Goal: Information Seeking & Learning: Learn about a topic

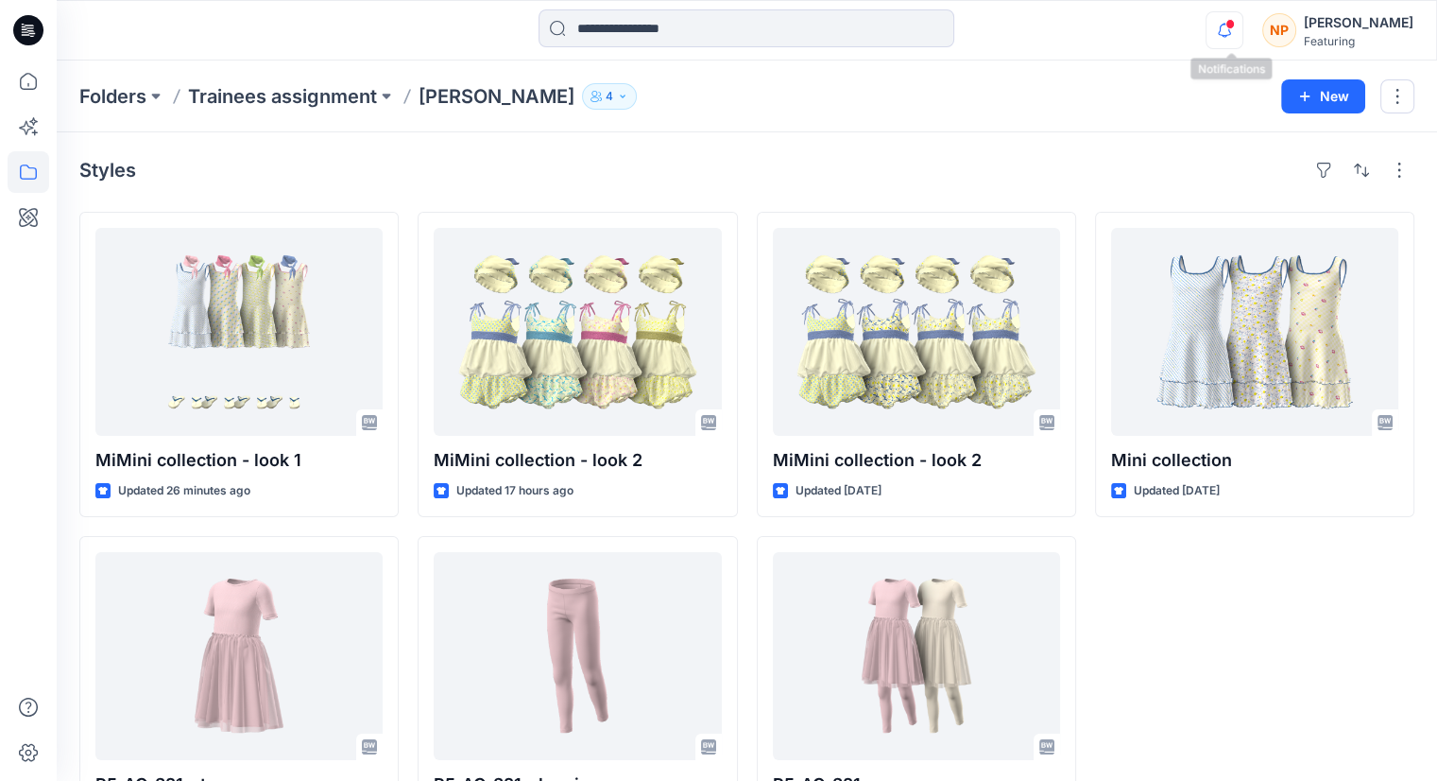
click at [1239, 35] on icon "button" at bounding box center [1225, 30] width 36 height 38
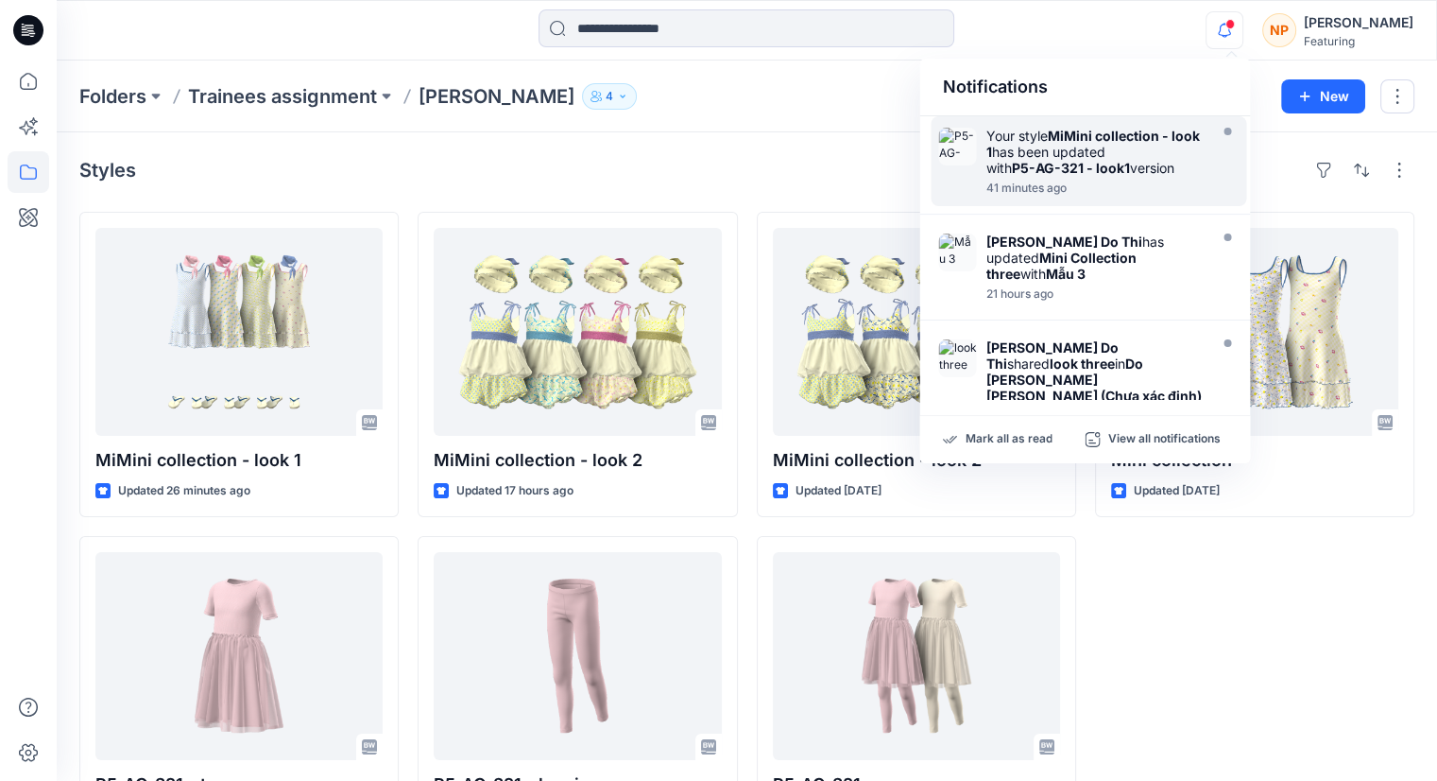
click at [1132, 140] on strong "MiMini collection - look 1" at bounding box center [1093, 144] width 214 height 32
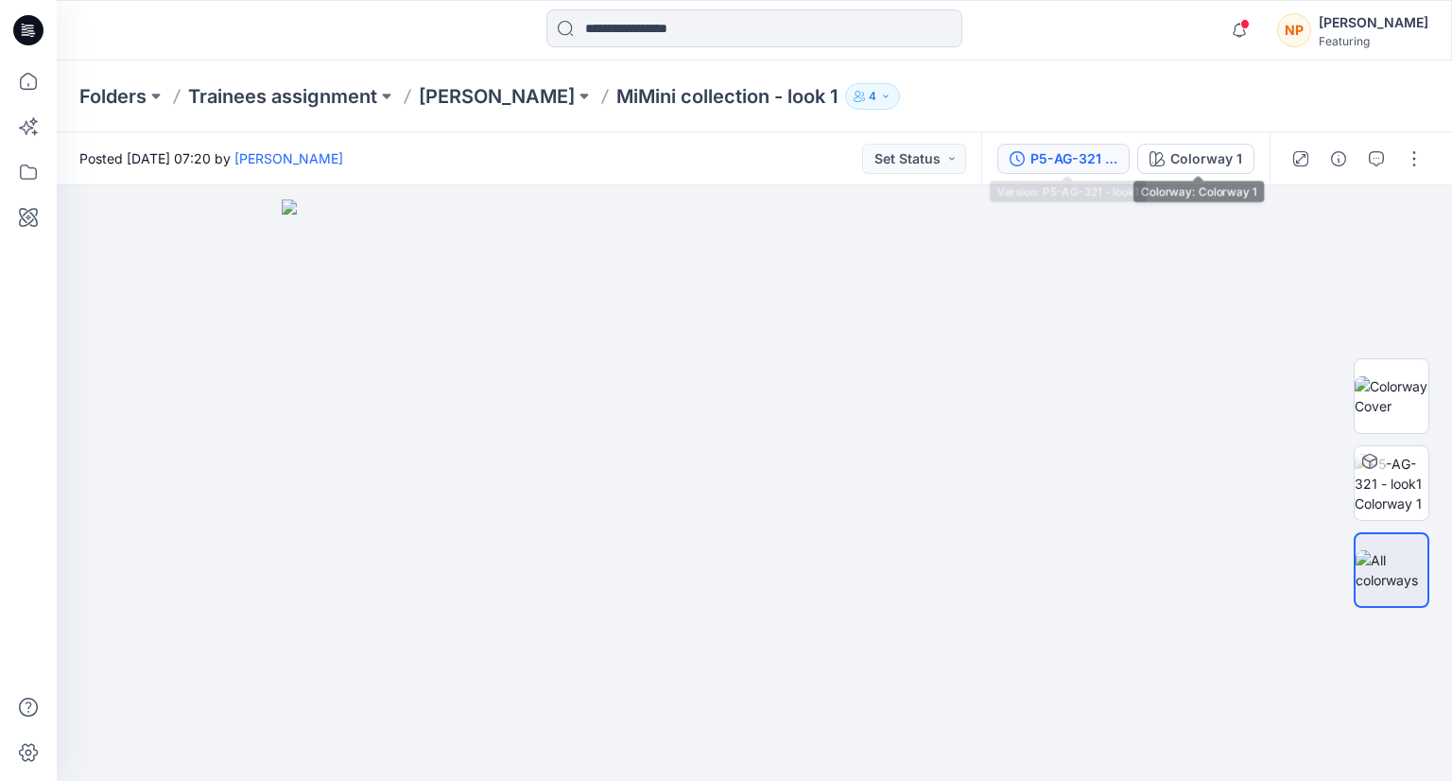
click at [1058, 158] on div "P5-AG-321 - look1" at bounding box center [1073, 158] width 87 height 21
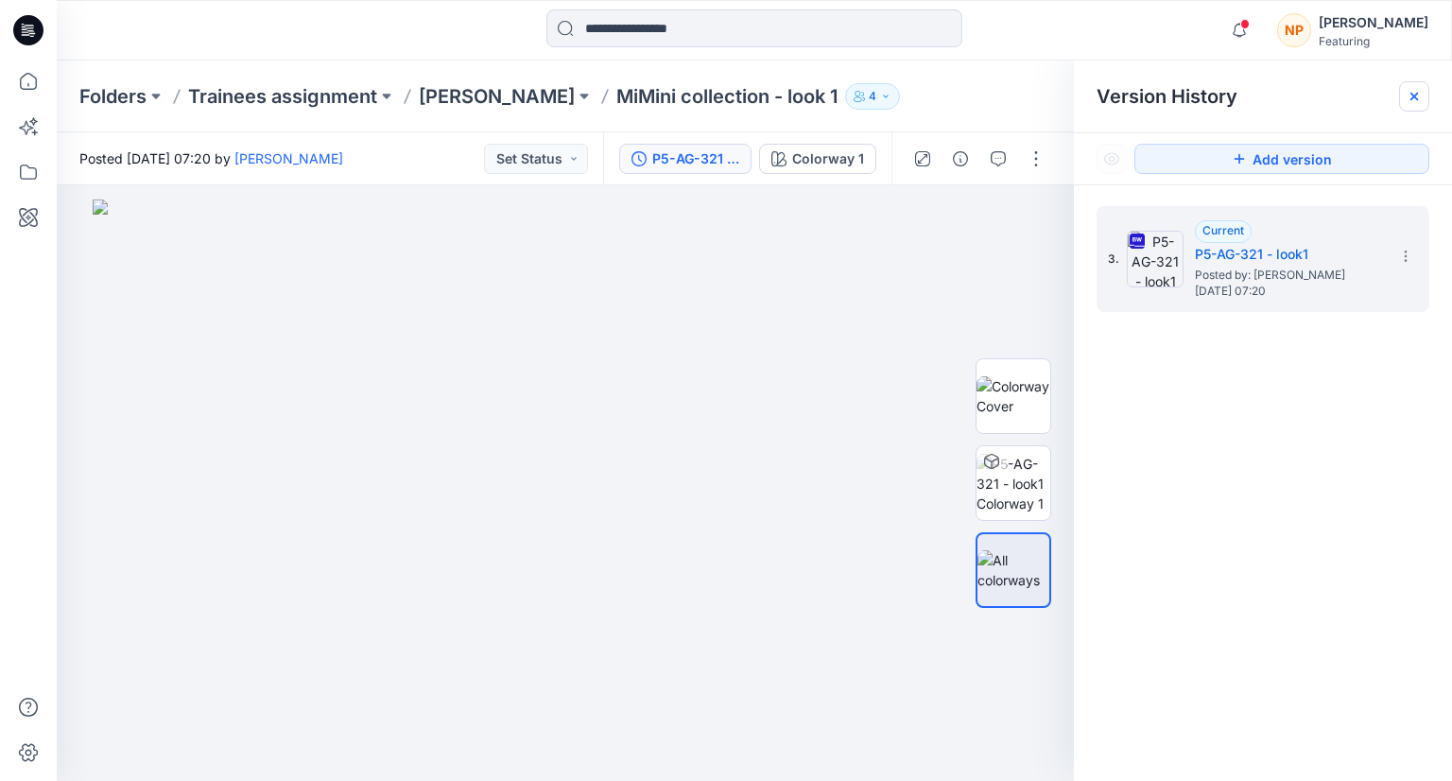
click at [1411, 102] on icon at bounding box center [1413, 96] width 15 height 15
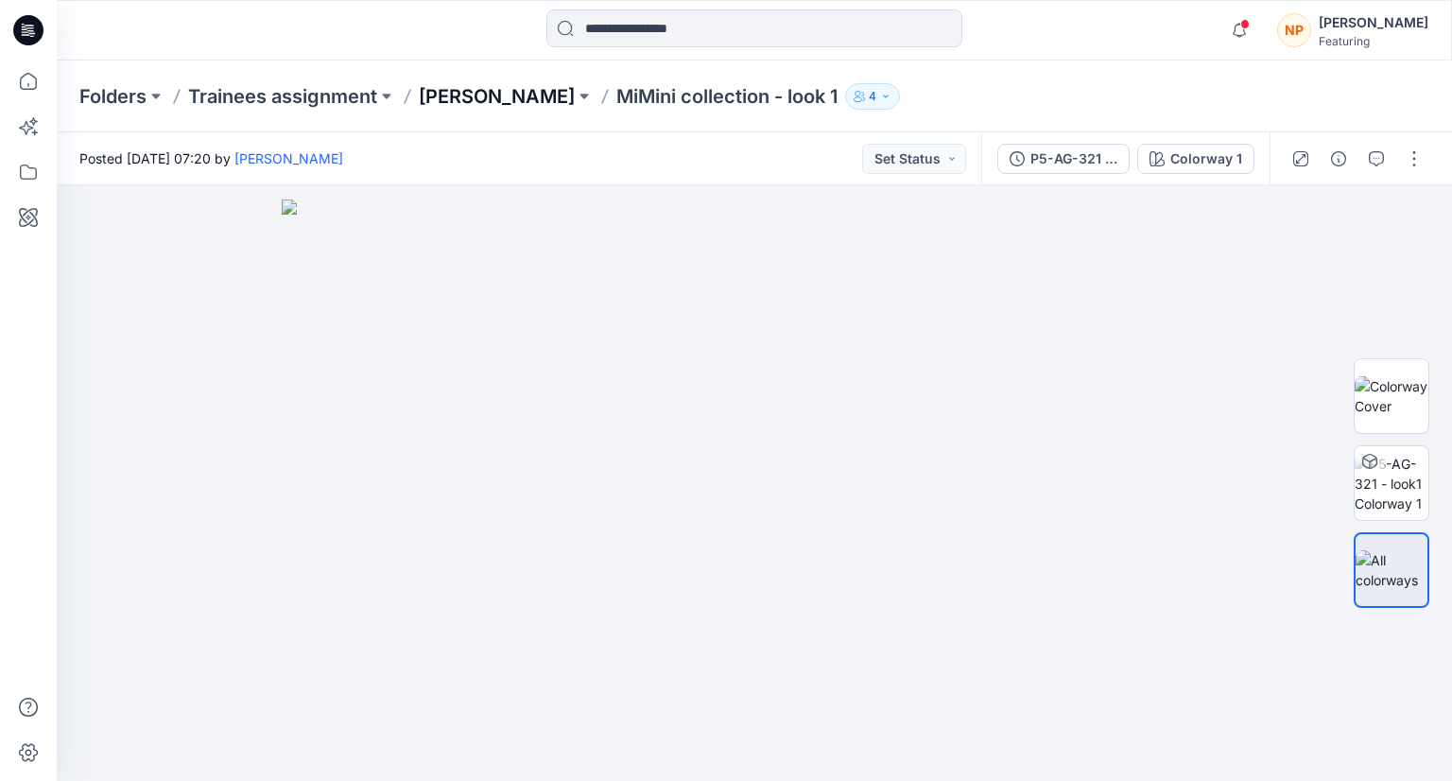
click at [487, 88] on p "[PERSON_NAME]" at bounding box center [497, 96] width 156 height 26
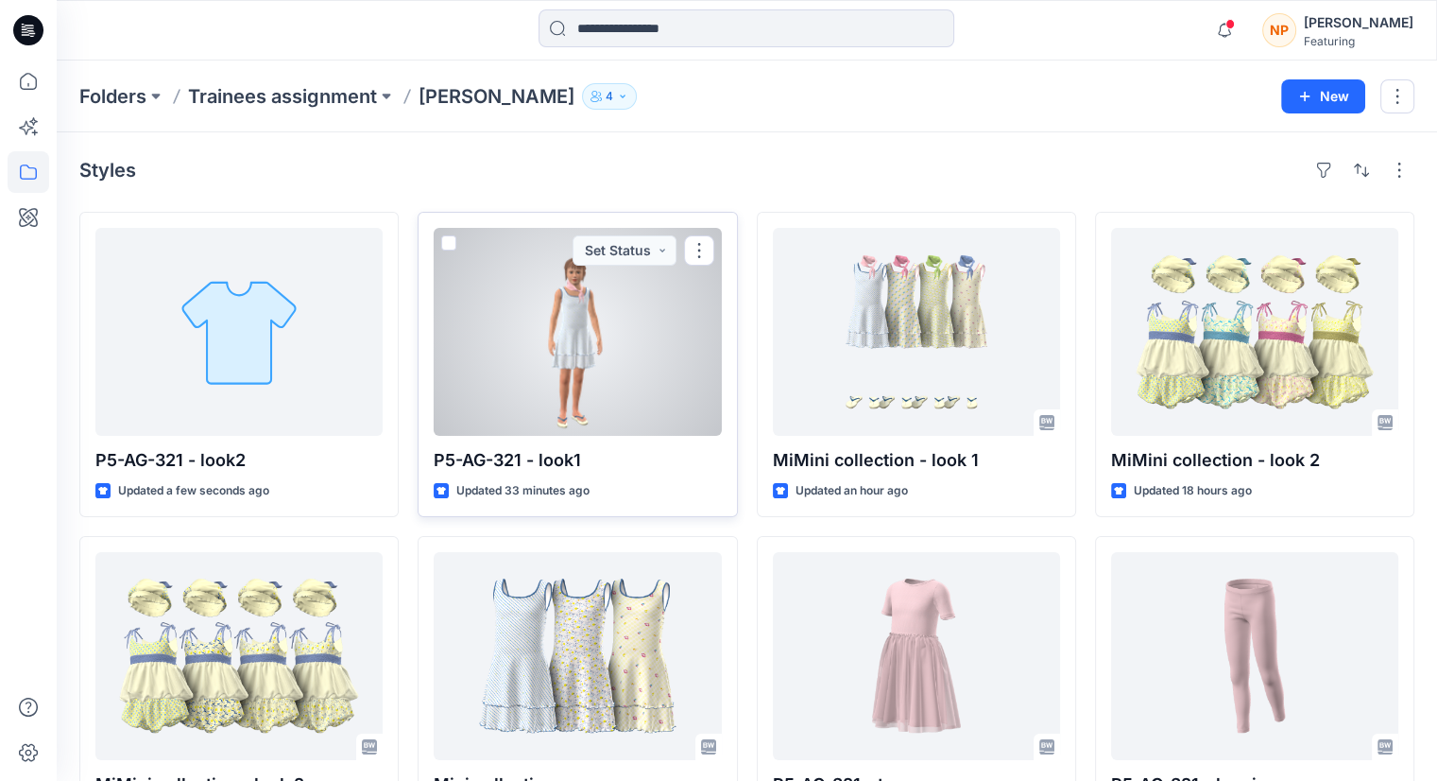
click at [604, 380] on div at bounding box center [577, 332] width 287 height 208
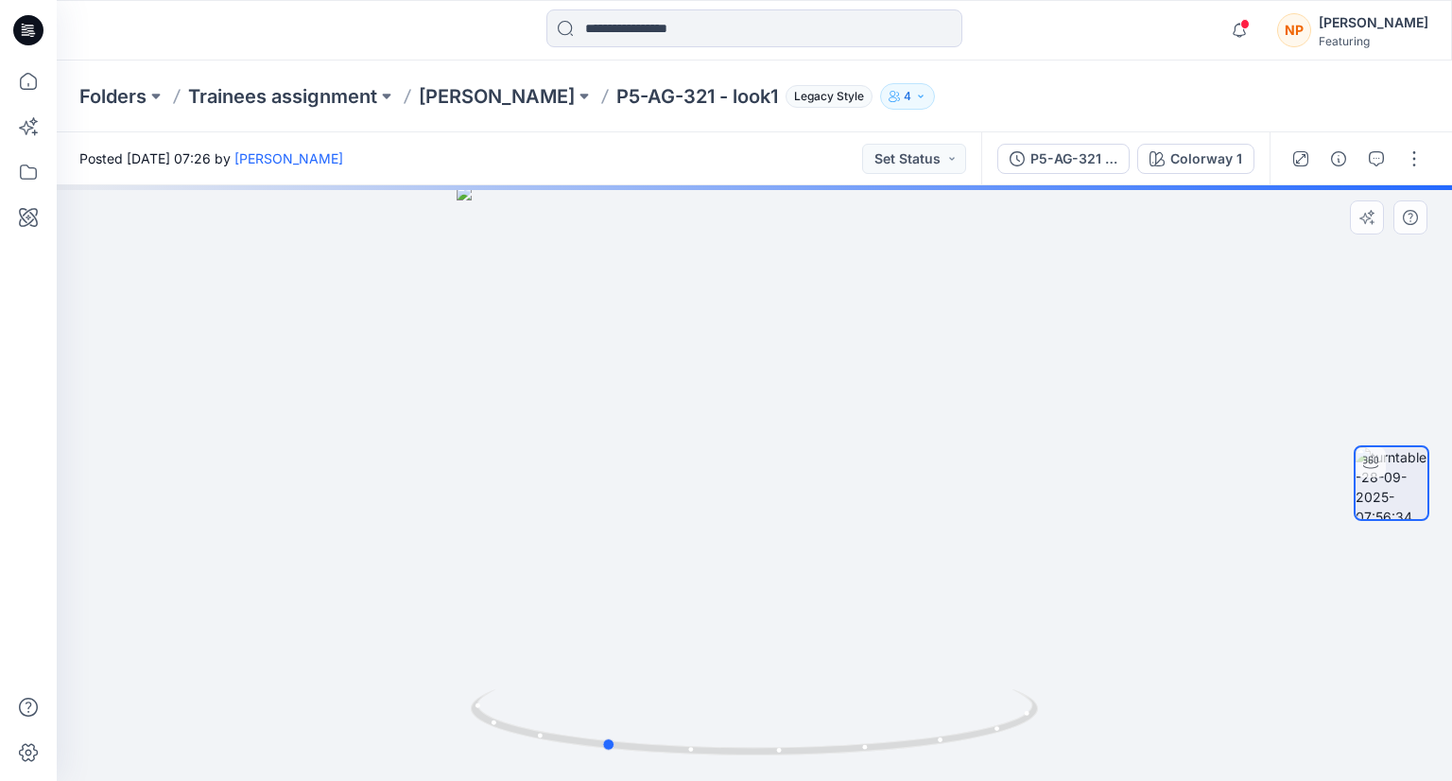
drag, startPoint x: 782, startPoint y: 559, endPoint x: 631, endPoint y: 586, distance: 152.6
click at [631, 586] on div at bounding box center [754, 482] width 1395 height 595
drag, startPoint x: 708, startPoint y: 536, endPoint x: 789, endPoint y: 534, distance: 81.3
click at [789, 534] on div at bounding box center [754, 482] width 1395 height 595
drag, startPoint x: 798, startPoint y: 512, endPoint x: 742, endPoint y: 512, distance: 55.8
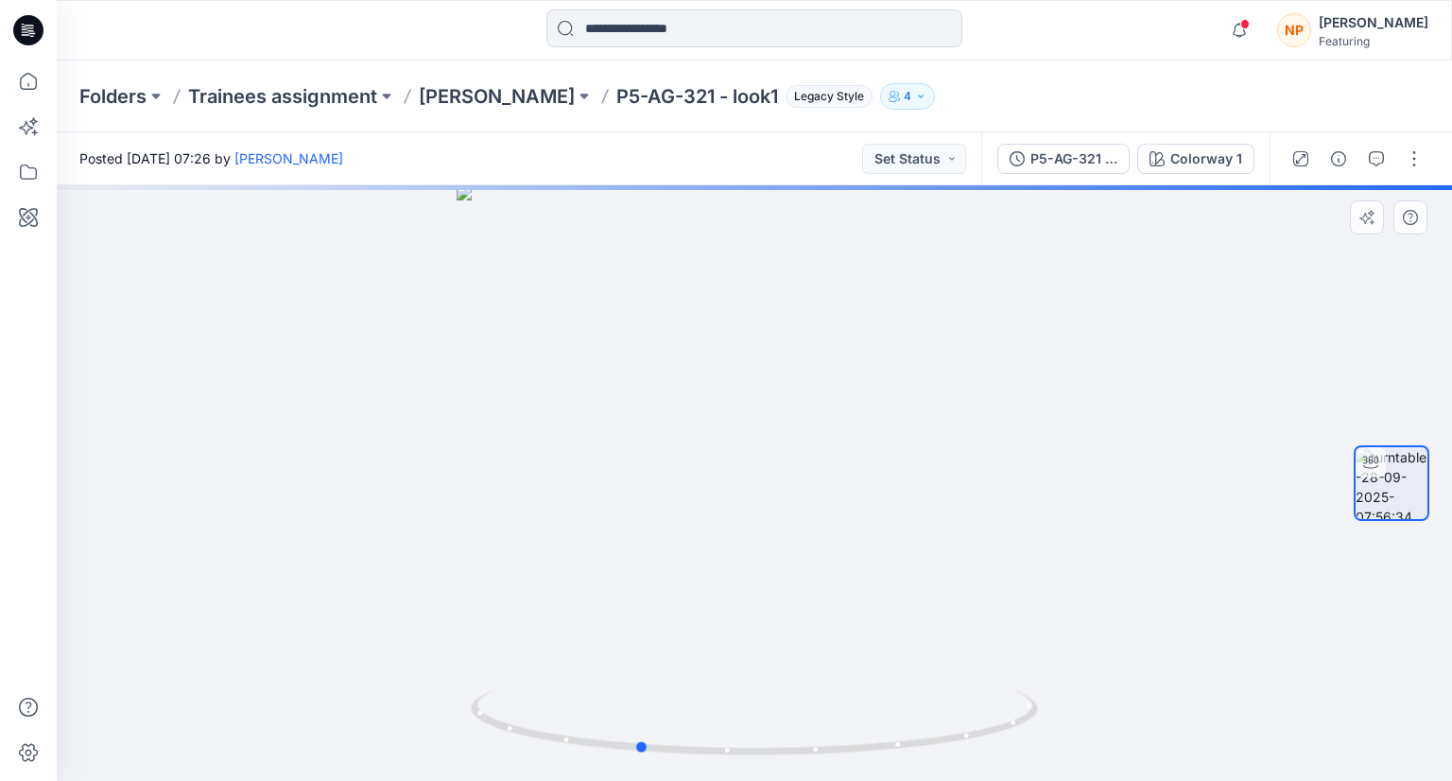
click at [742, 512] on div at bounding box center [754, 482] width 1395 height 595
drag, startPoint x: 659, startPoint y: 753, endPoint x: 1340, endPoint y: 714, distance: 682.5
click at [1340, 714] on div at bounding box center [754, 482] width 1395 height 595
drag, startPoint x: 856, startPoint y: 714, endPoint x: 817, endPoint y: 647, distance: 78.0
click at [855, 694] on icon at bounding box center [757, 724] width 572 height 71
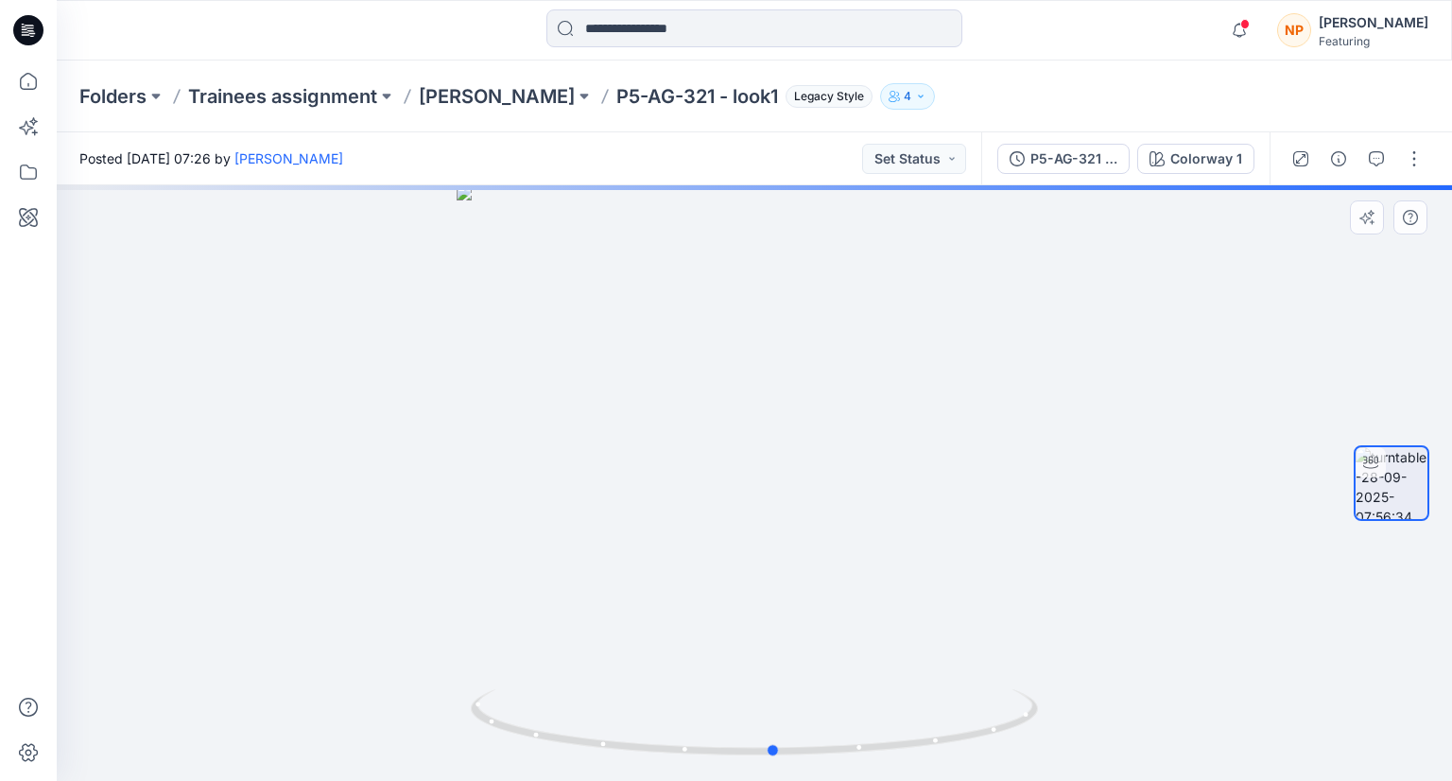
drag, startPoint x: 711, startPoint y: 556, endPoint x: 760, endPoint y: 530, distance: 55.4
click at [751, 546] on div at bounding box center [754, 482] width 1395 height 595
drag, startPoint x: 807, startPoint y: 515, endPoint x: 1144, endPoint y: 507, distance: 337.5
click at [1144, 507] on div at bounding box center [754, 482] width 1395 height 595
click at [745, 394] on div at bounding box center [754, 482] width 1395 height 595
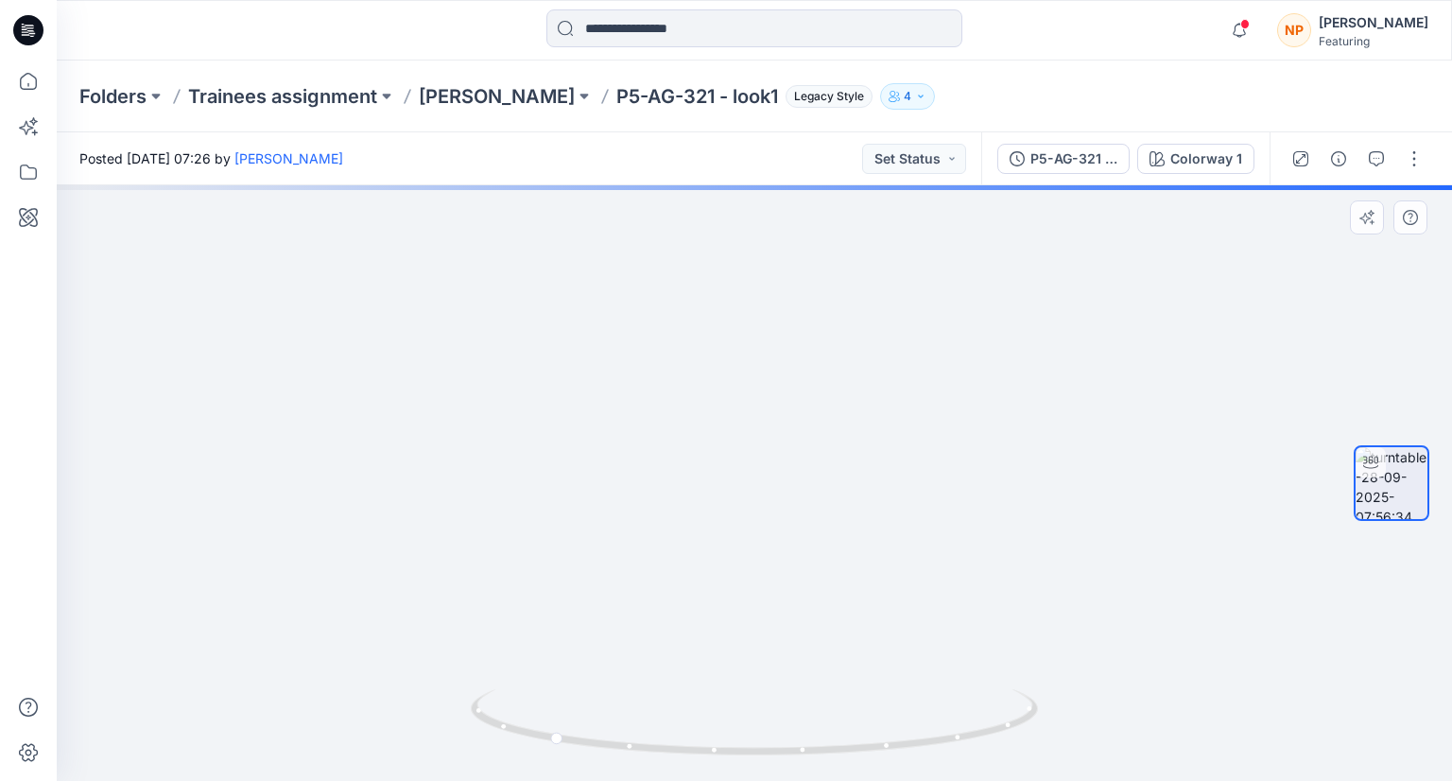
drag, startPoint x: 778, startPoint y: 494, endPoint x: 1010, endPoint y: 524, distance: 234.4
drag, startPoint x: 941, startPoint y: 450, endPoint x: 782, endPoint y: 390, distance: 170.4
drag, startPoint x: 854, startPoint y: 423, endPoint x: 563, endPoint y: 370, distance: 296.0
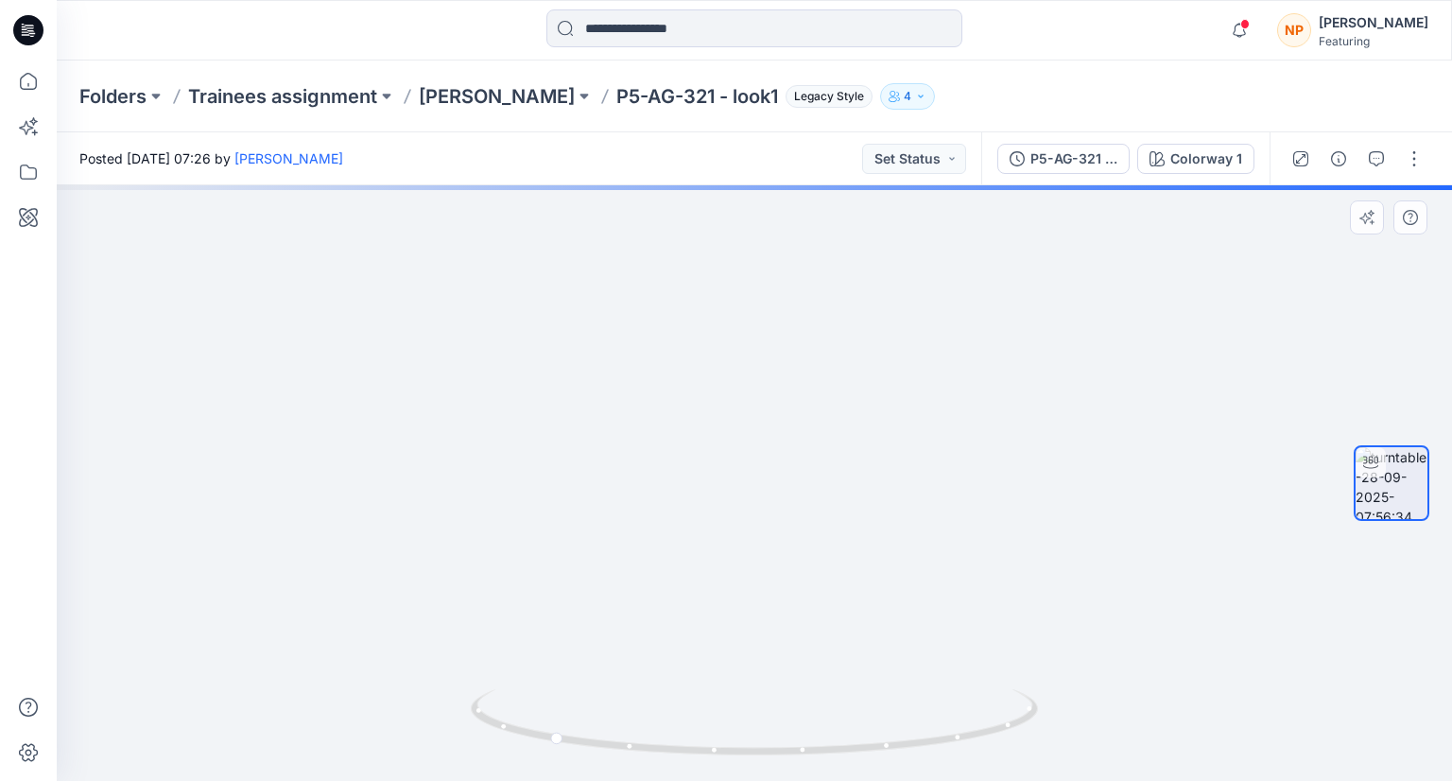
drag, startPoint x: 798, startPoint y: 466, endPoint x: 714, endPoint y: 470, distance: 83.2
drag, startPoint x: 552, startPoint y: 747, endPoint x: 750, endPoint y: 762, distance: 199.0
click at [750, 760] on icon at bounding box center [757, 724] width 572 height 71
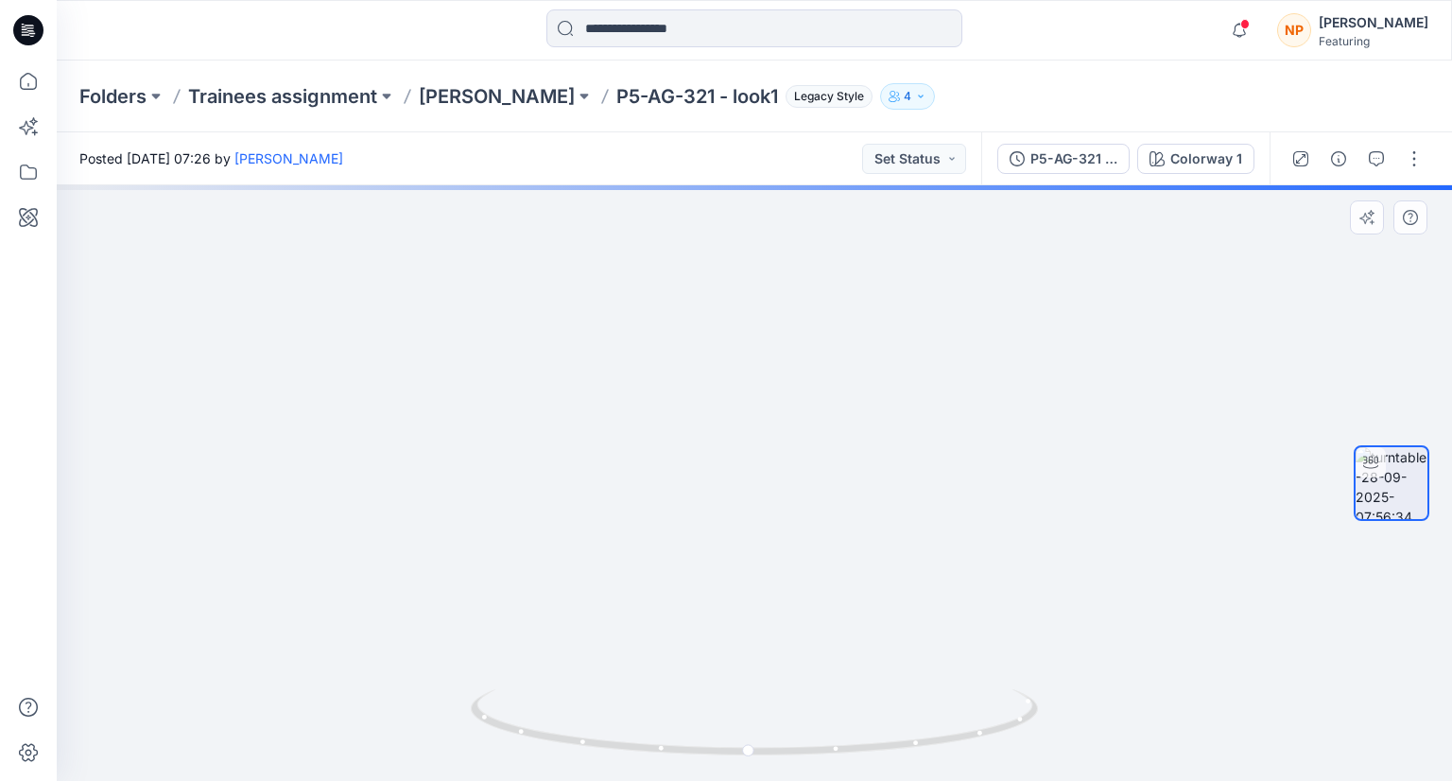
drag, startPoint x: 495, startPoint y: 467, endPoint x: 710, endPoint y: 500, distance: 217.1
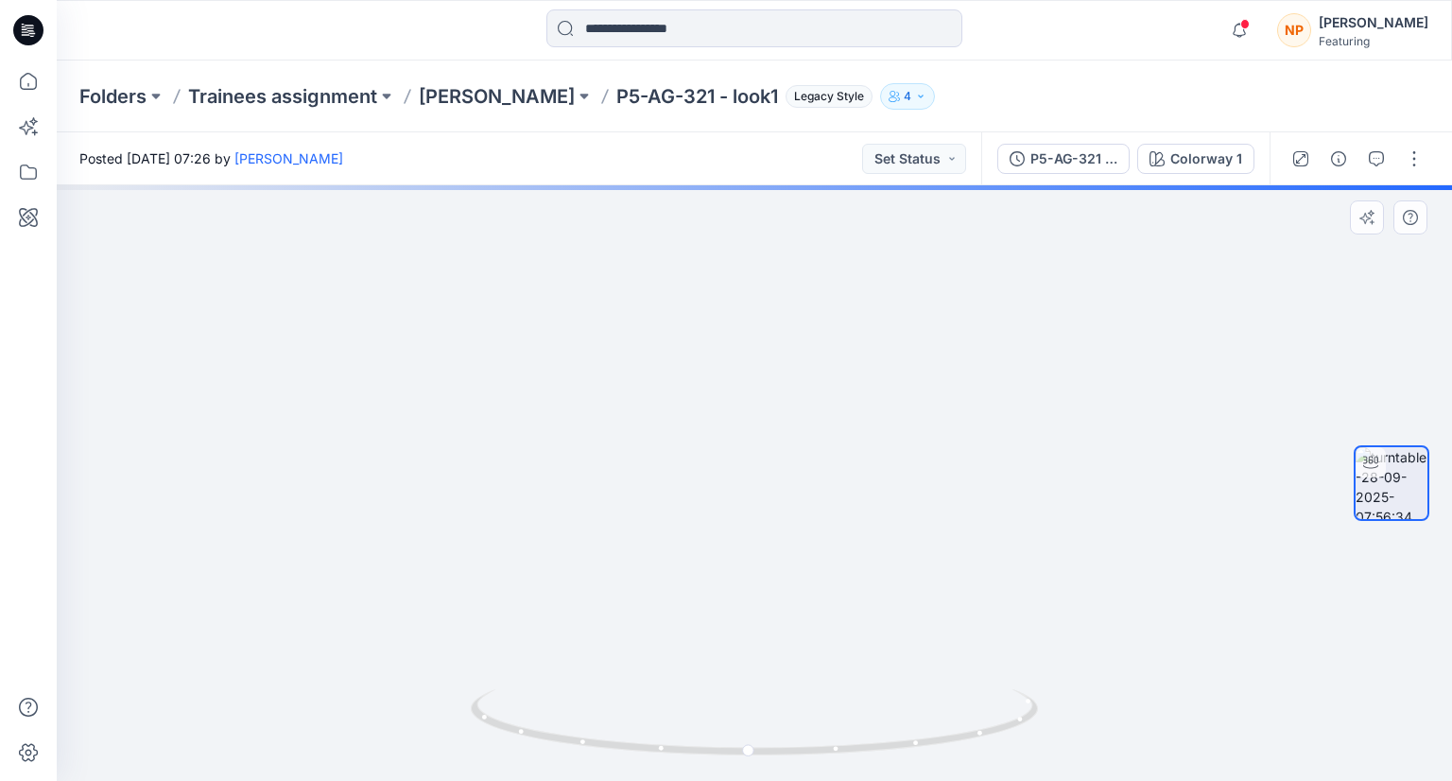
drag, startPoint x: 635, startPoint y: 490, endPoint x: 638, endPoint y: 655, distance: 165.4
drag, startPoint x: 688, startPoint y: 360, endPoint x: 646, endPoint y: 670, distance: 312.7
drag, startPoint x: 667, startPoint y: 447, endPoint x: 674, endPoint y: 584, distance: 137.2
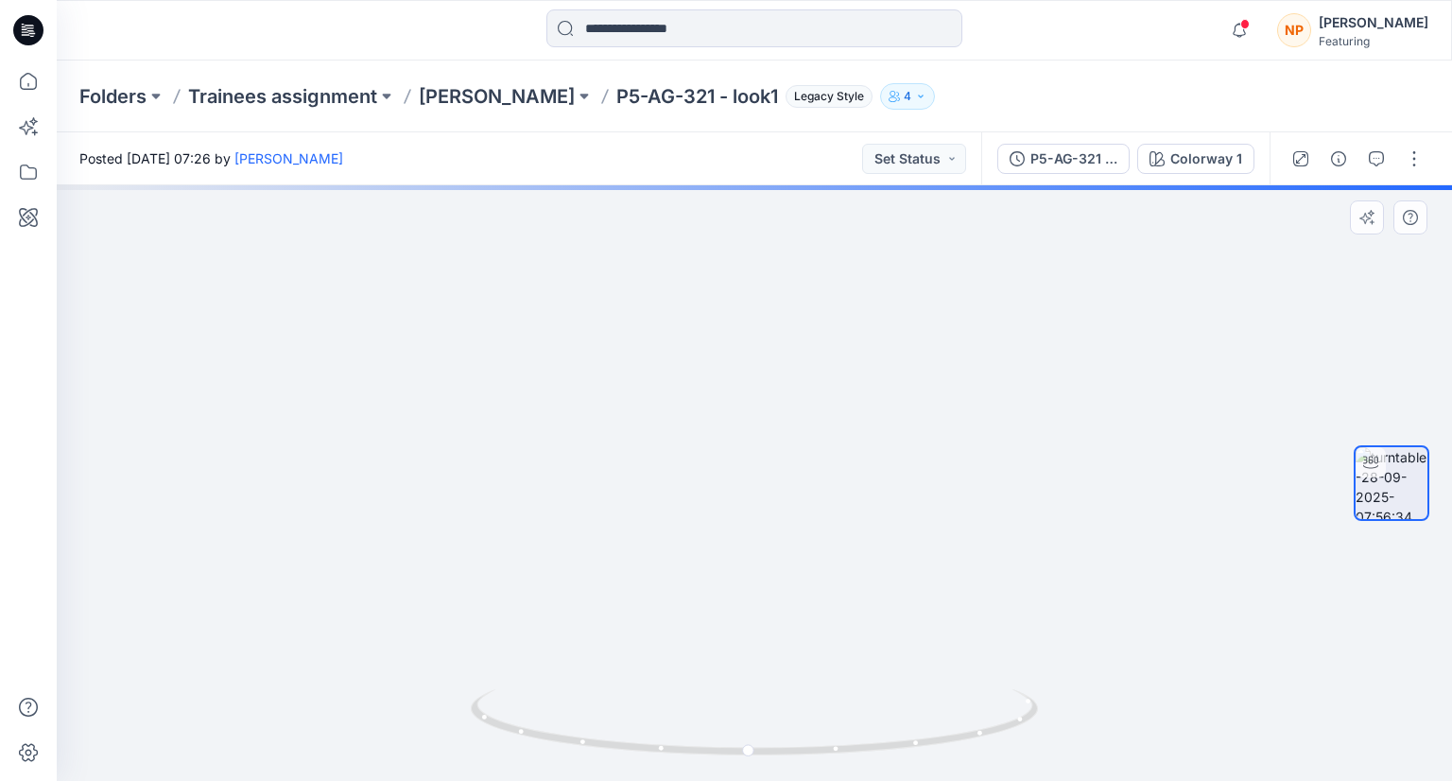
drag, startPoint x: 764, startPoint y: 513, endPoint x: 554, endPoint y: 584, distance: 221.4
click at [554, 584] on div at bounding box center [754, 482] width 1395 height 595
click at [1254, 30] on icon "button" at bounding box center [1239, 30] width 36 height 38
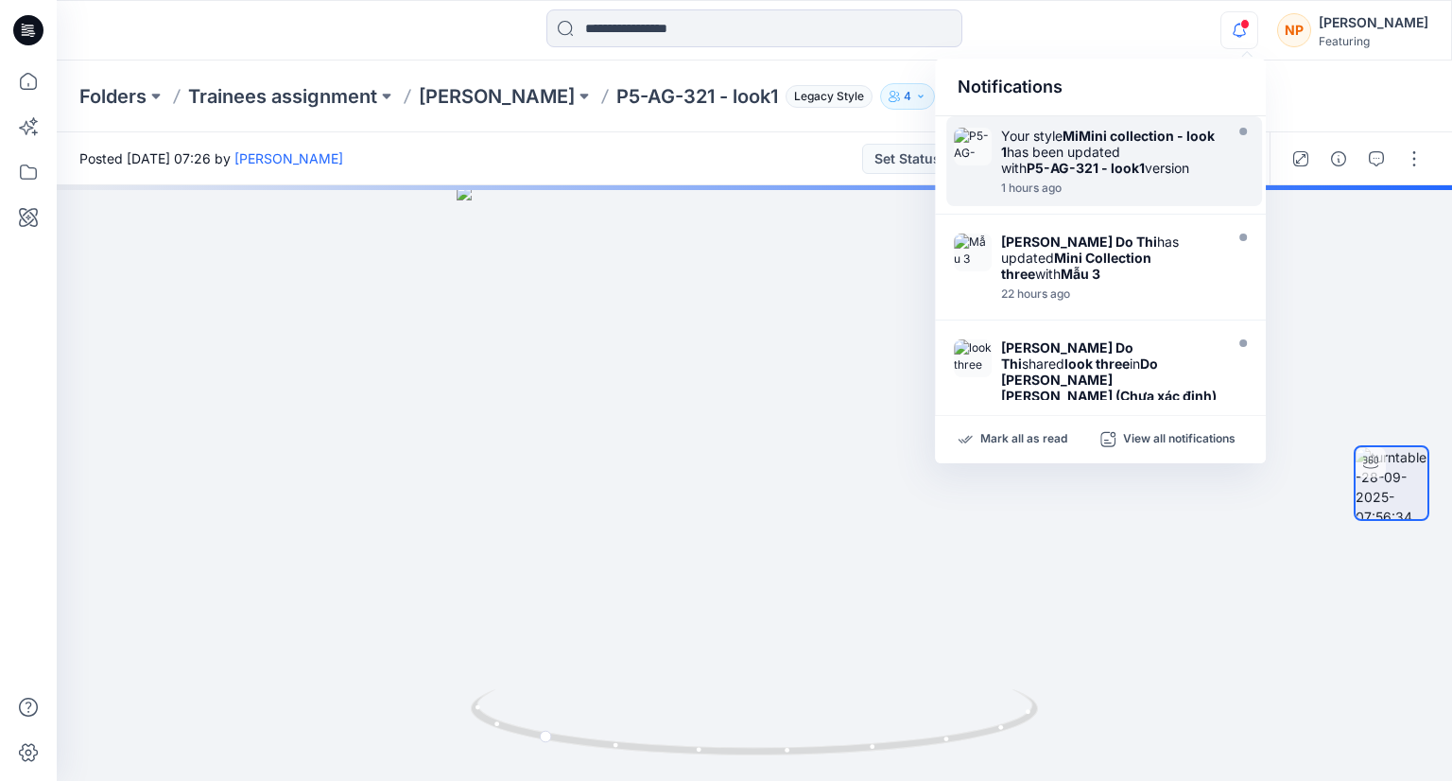
click at [1137, 146] on div "Your style MiMini collection - look 1 has been updated with P5-AG-321 - look1 v…" at bounding box center [1109, 152] width 217 height 48
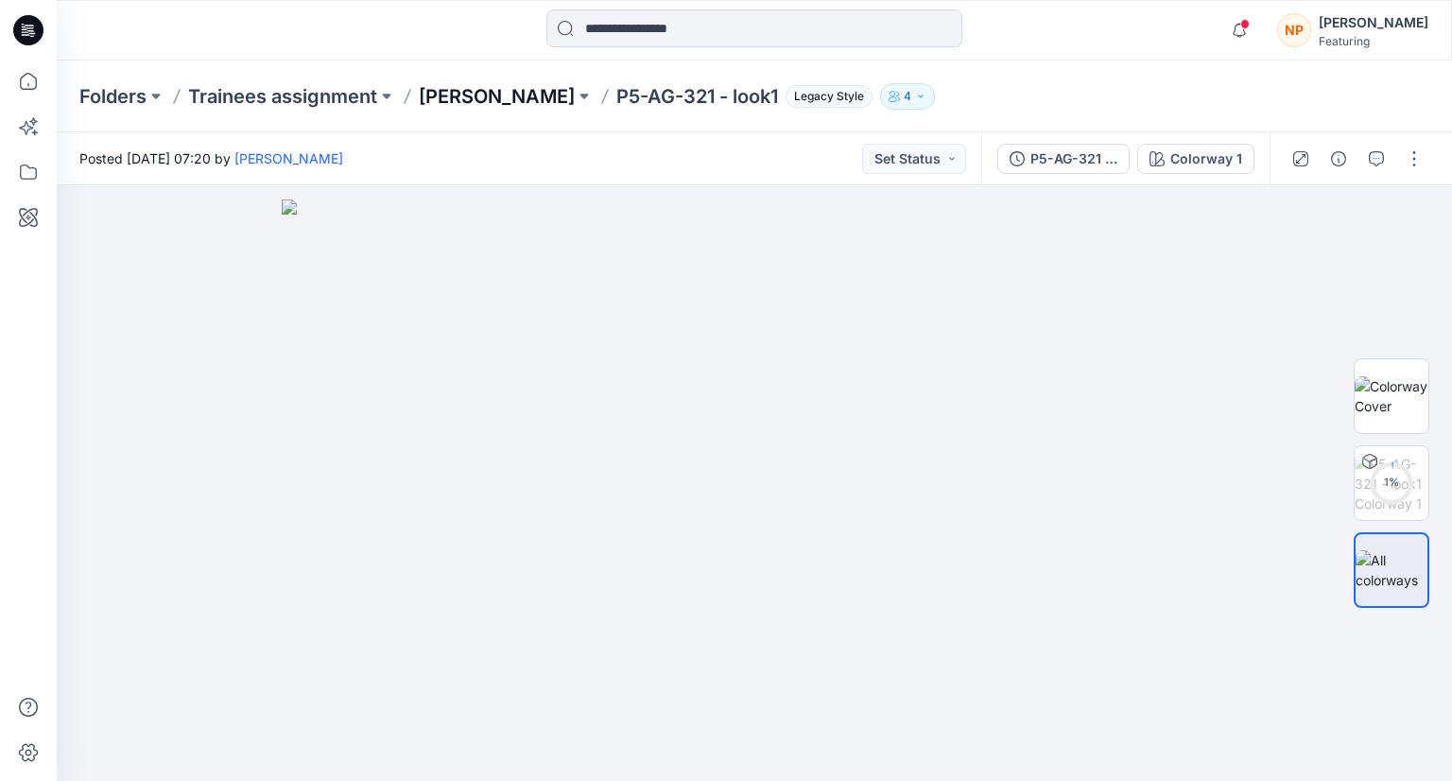
click at [483, 97] on p "[PERSON_NAME]" at bounding box center [497, 96] width 156 height 26
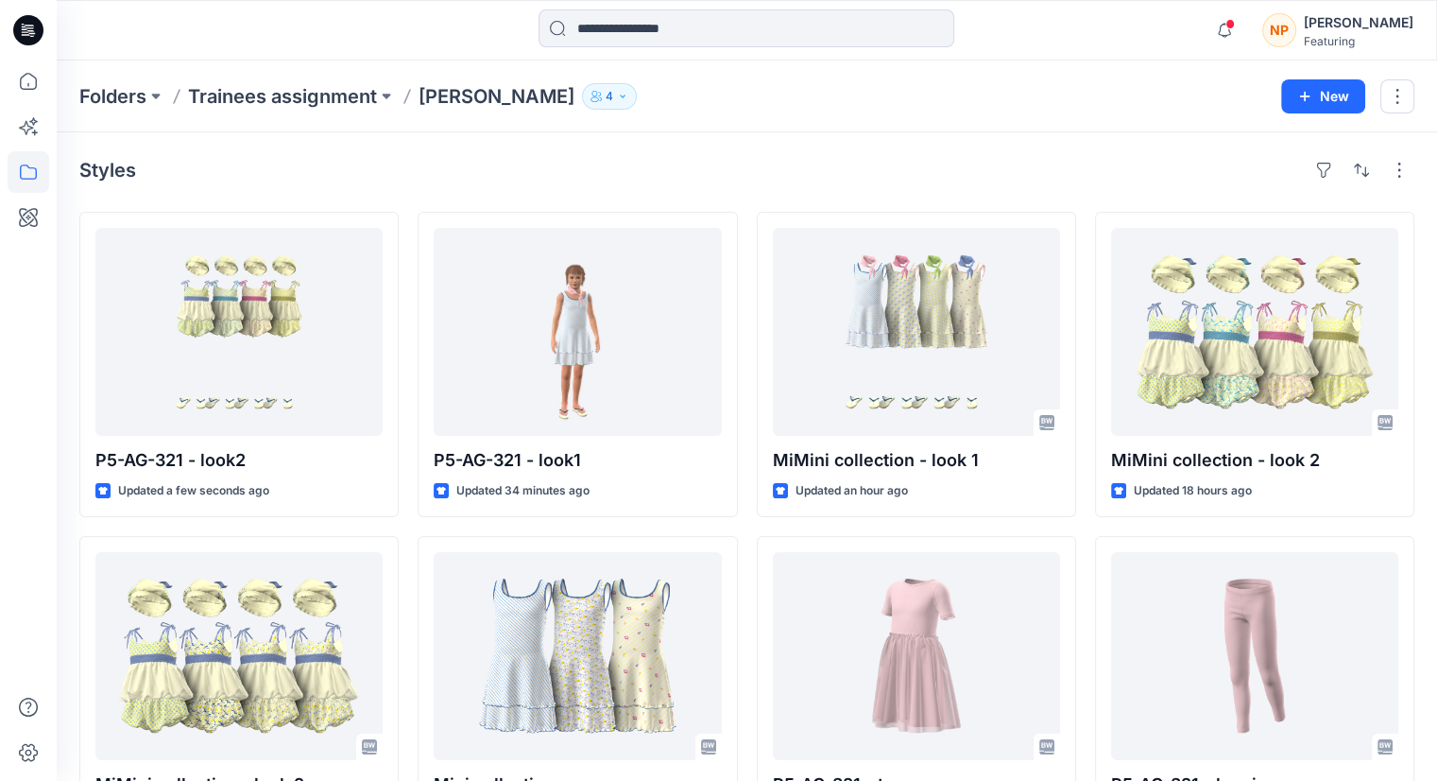
click at [1017, 182] on div "Styles" at bounding box center [746, 170] width 1335 height 30
click at [1238, 30] on span "1" at bounding box center [1231, 23] width 15 height 15
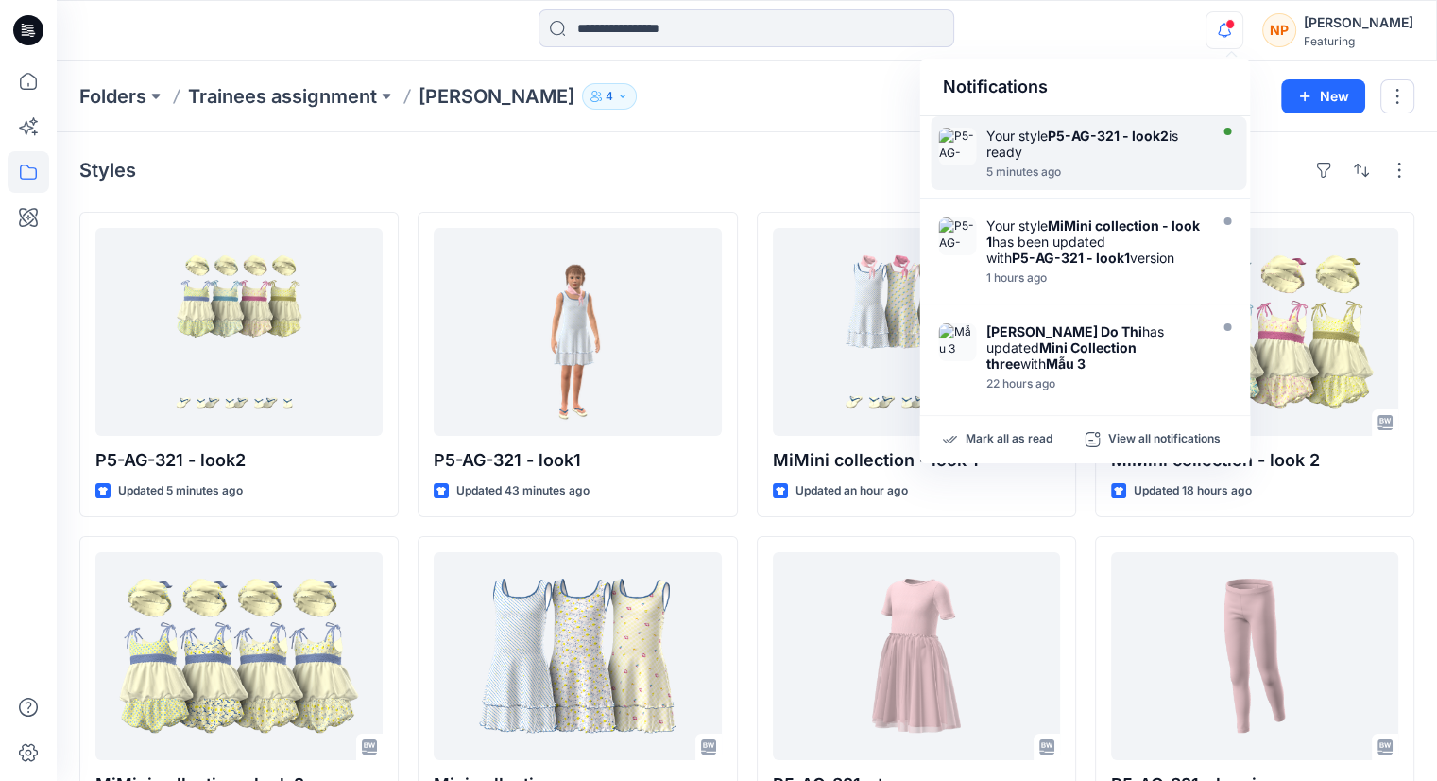
click at [1115, 156] on div "Your style P5-AG-321 - look2 is ready" at bounding box center [1094, 144] width 217 height 32
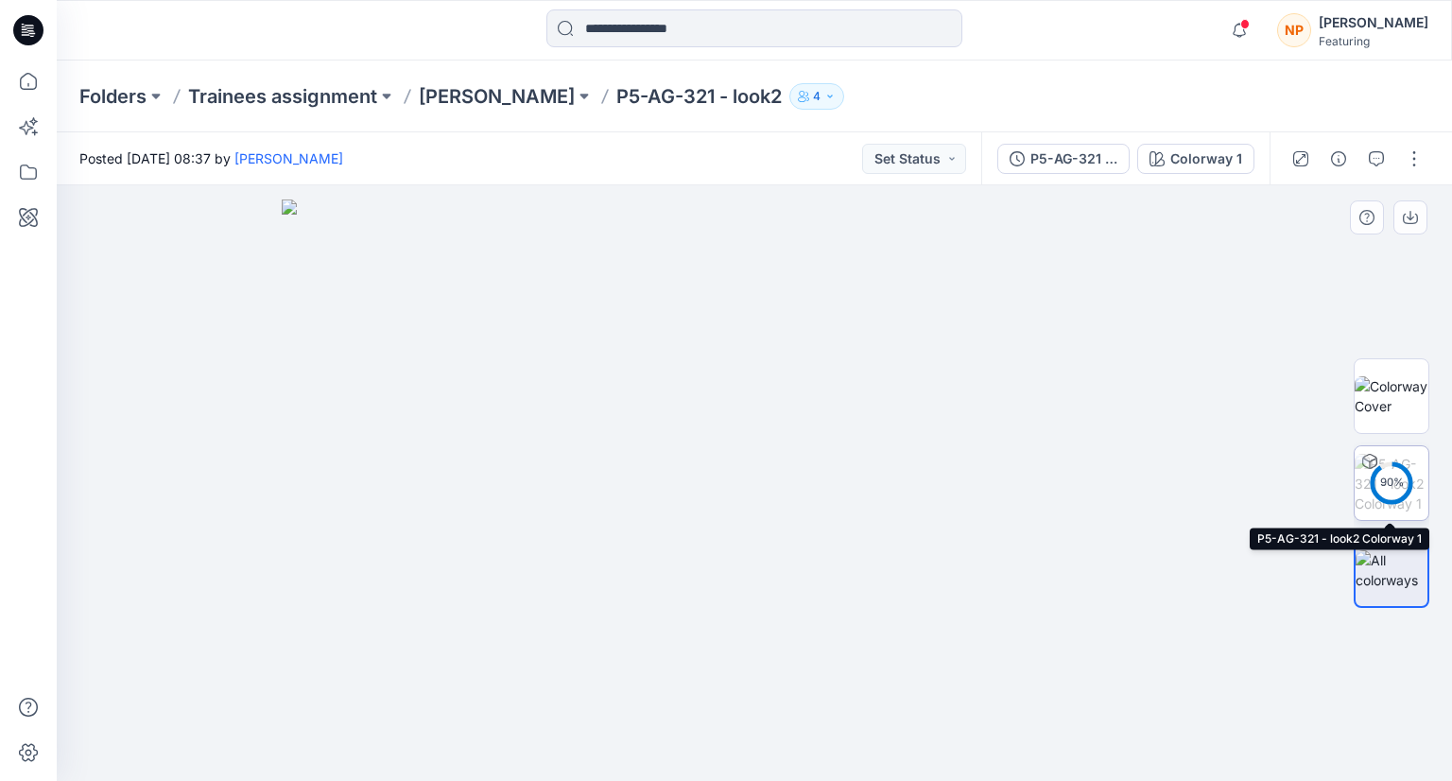
click at [1391, 496] on circle at bounding box center [1391, 483] width 38 height 38
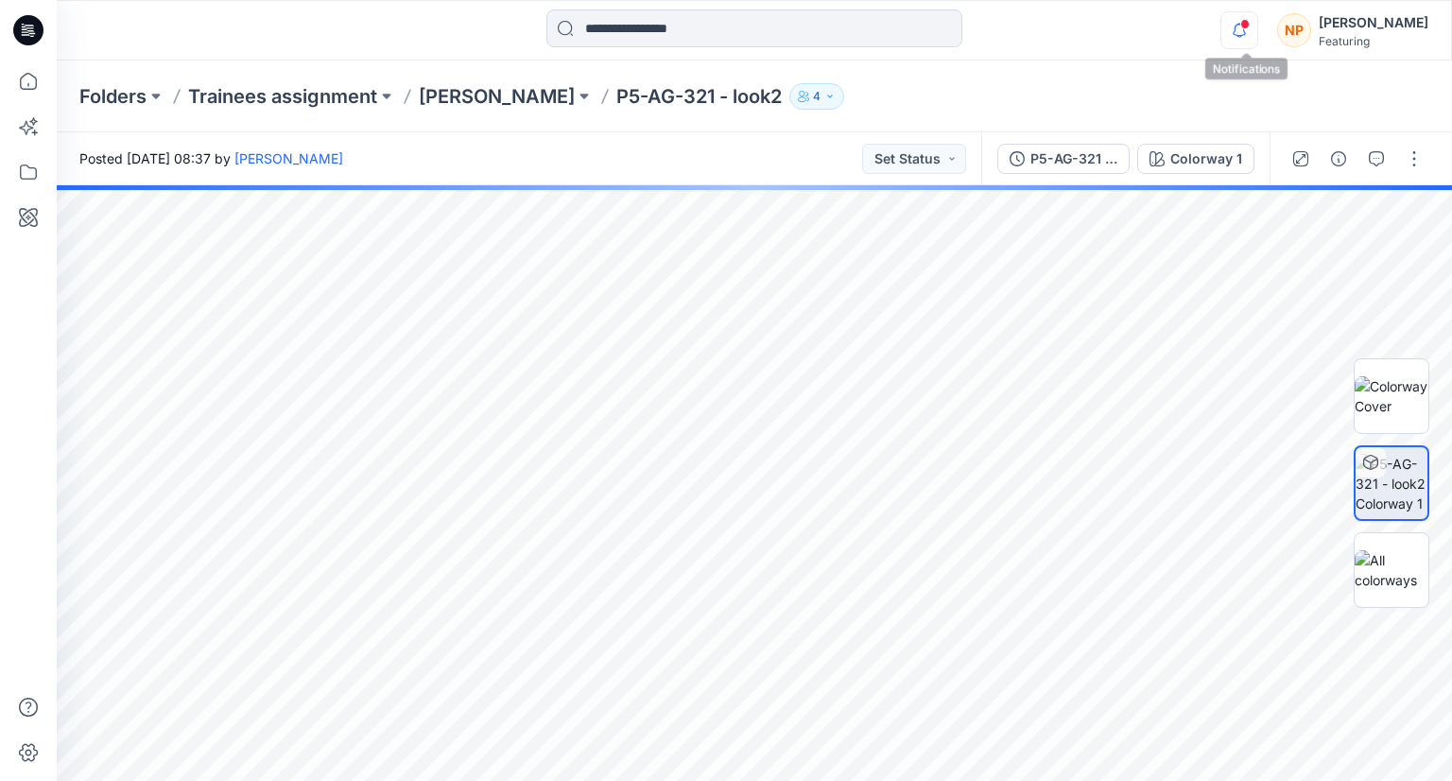
click at [1242, 33] on icon "button" at bounding box center [1239, 30] width 36 height 38
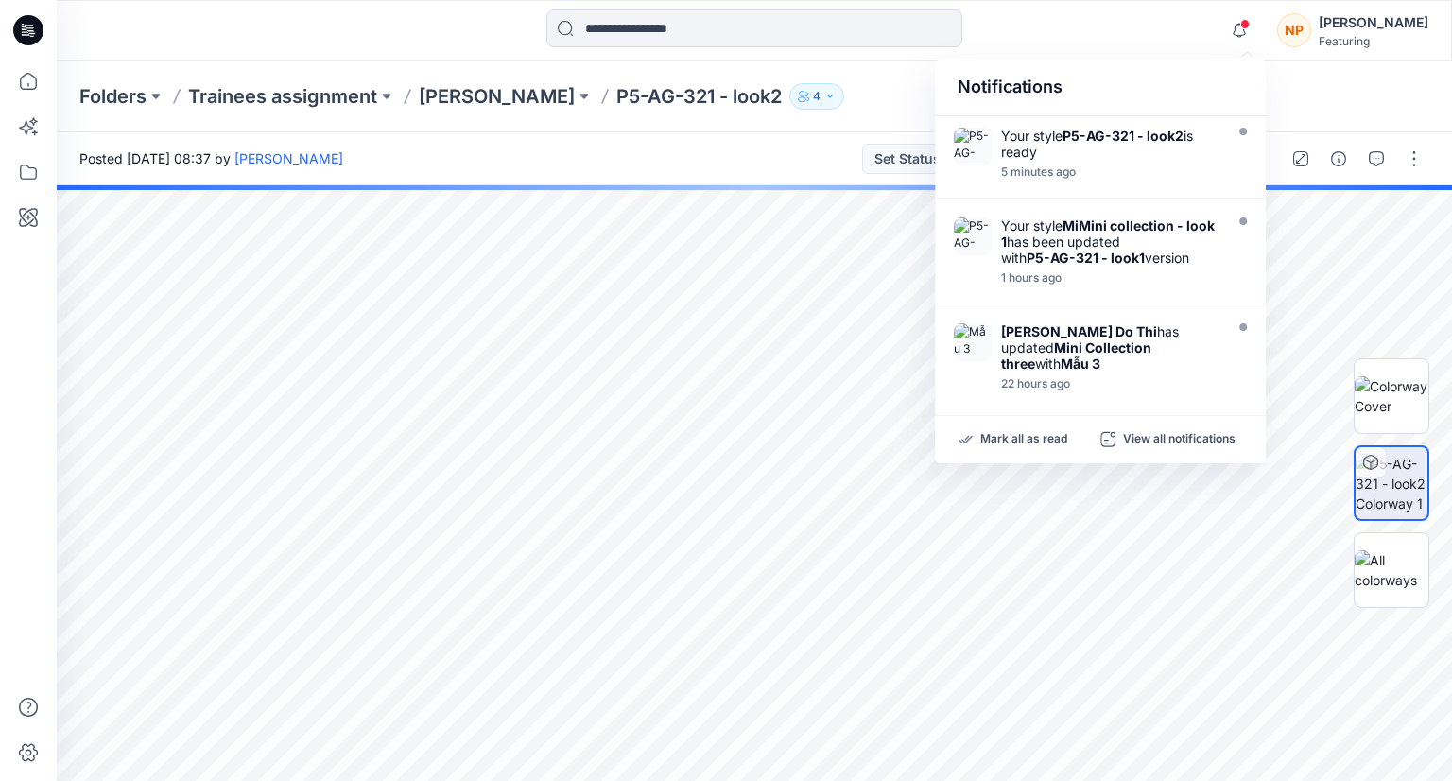
click at [1132, 81] on div "Notifications" at bounding box center [1100, 88] width 331 height 58
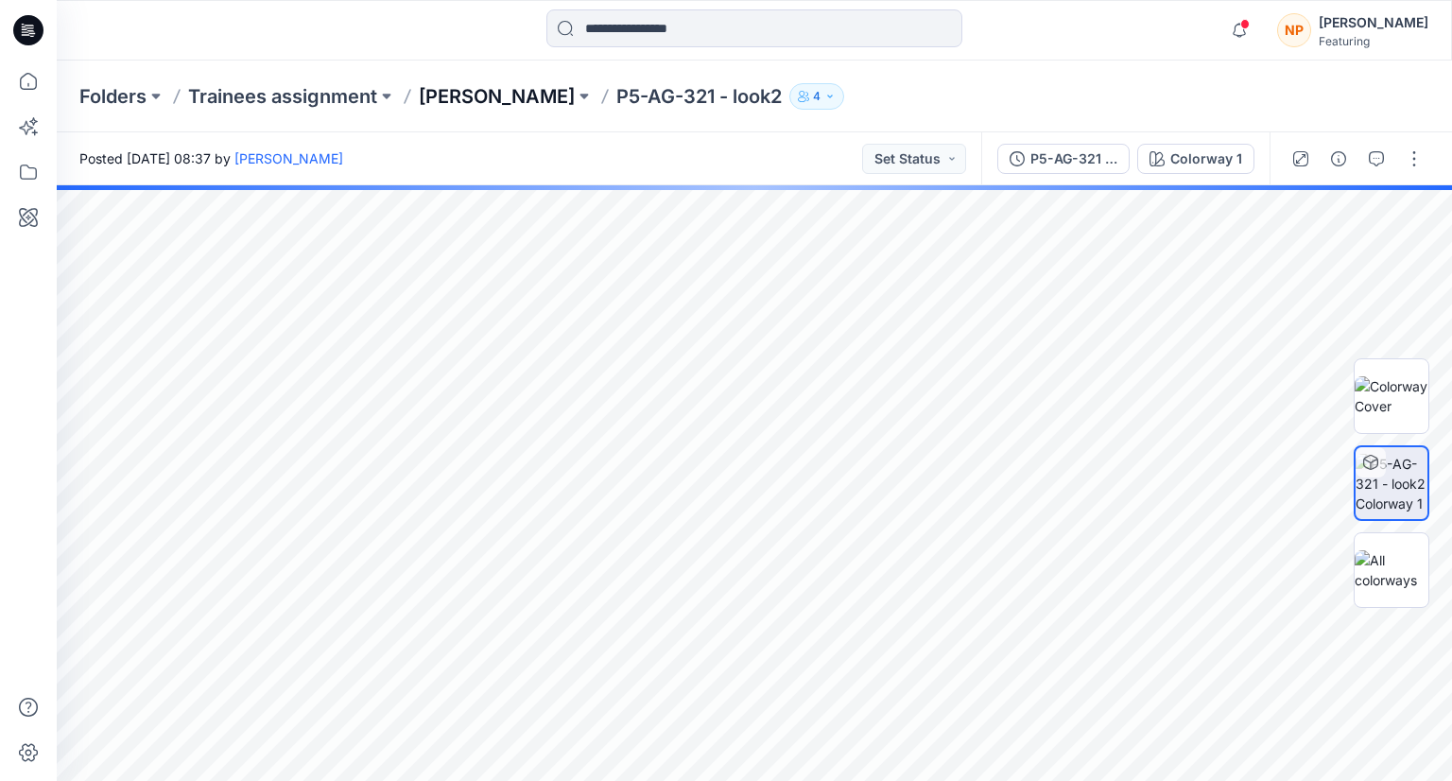
click at [475, 98] on p "[PERSON_NAME]" at bounding box center [497, 96] width 156 height 26
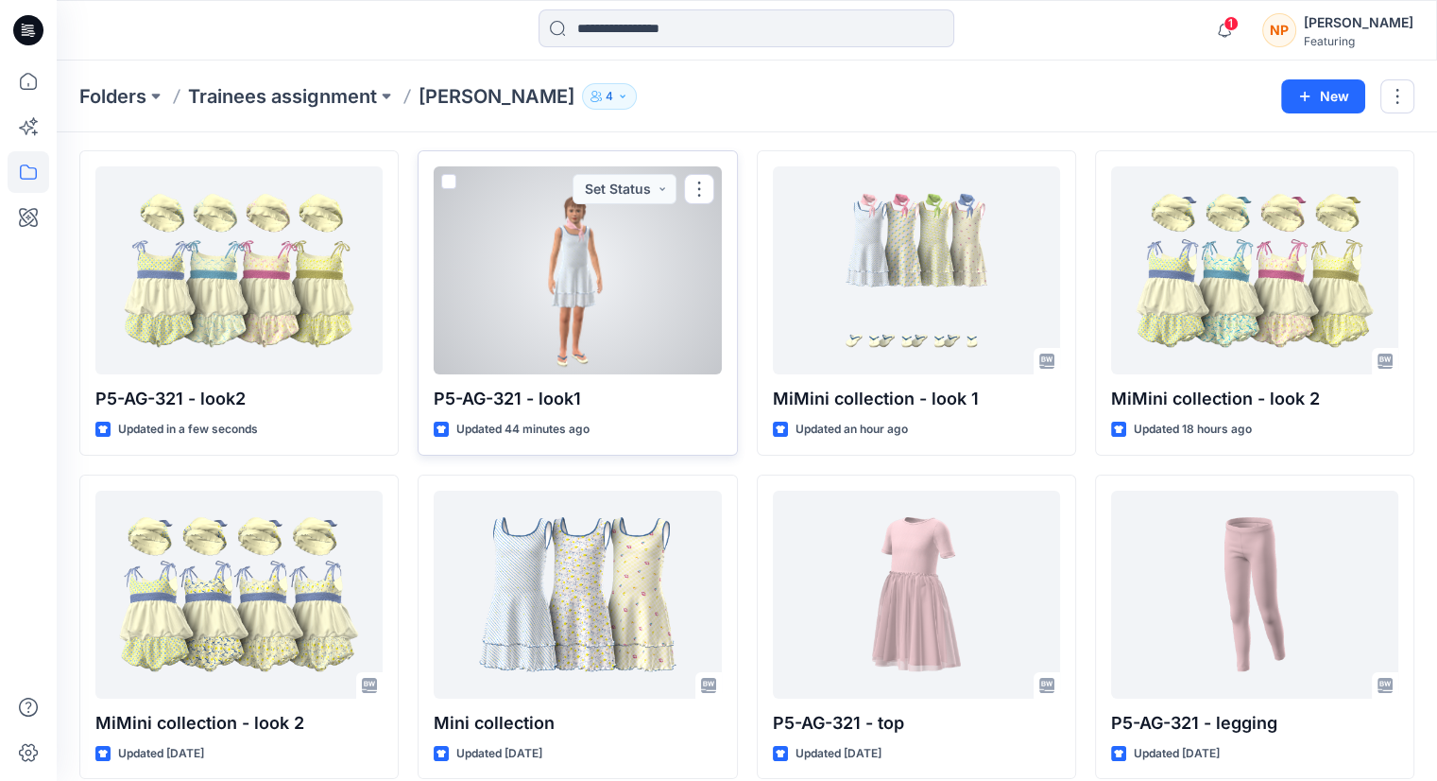
scroll to position [95, 0]
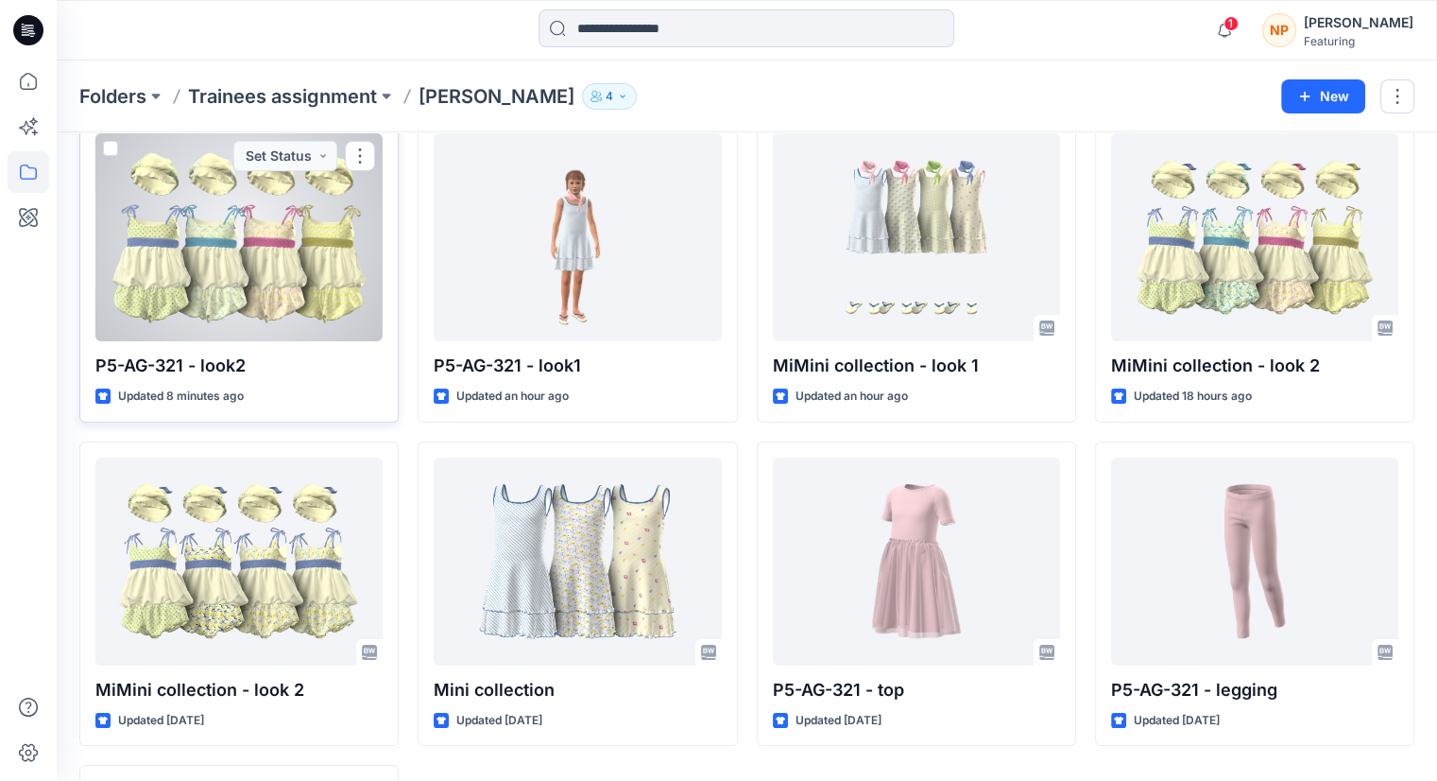
click at [310, 296] on div at bounding box center [238, 237] width 287 height 208
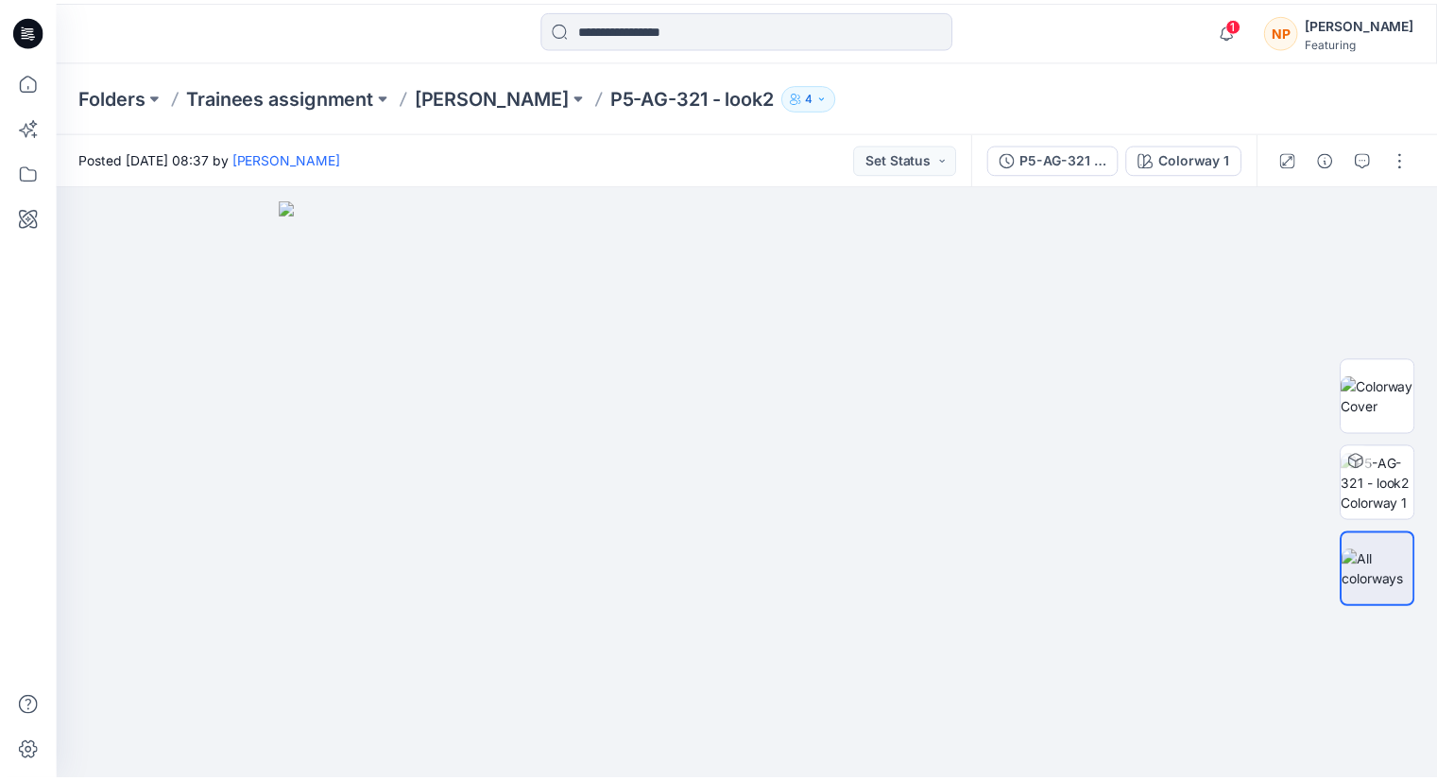
scroll to position [95, 0]
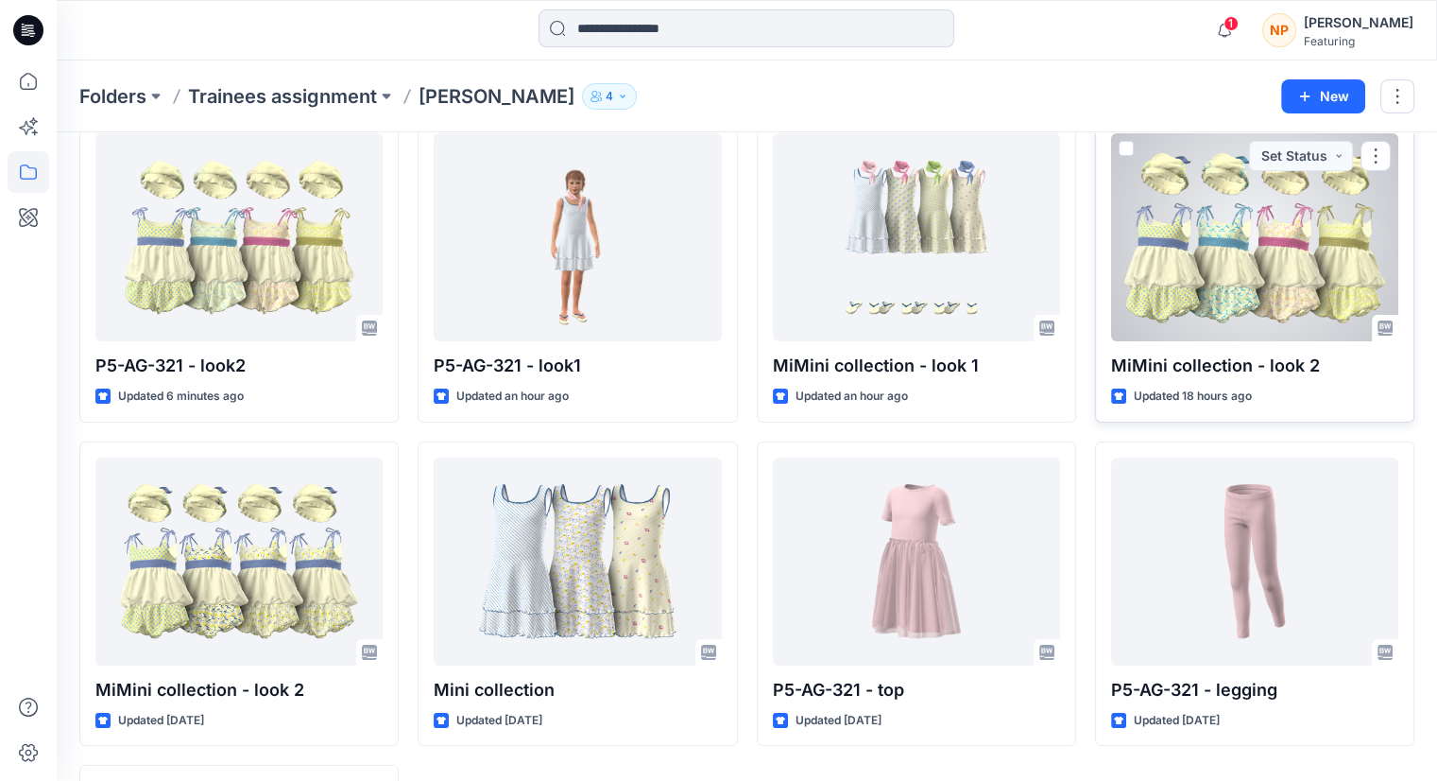
click at [1173, 242] on div at bounding box center [1254, 237] width 287 height 208
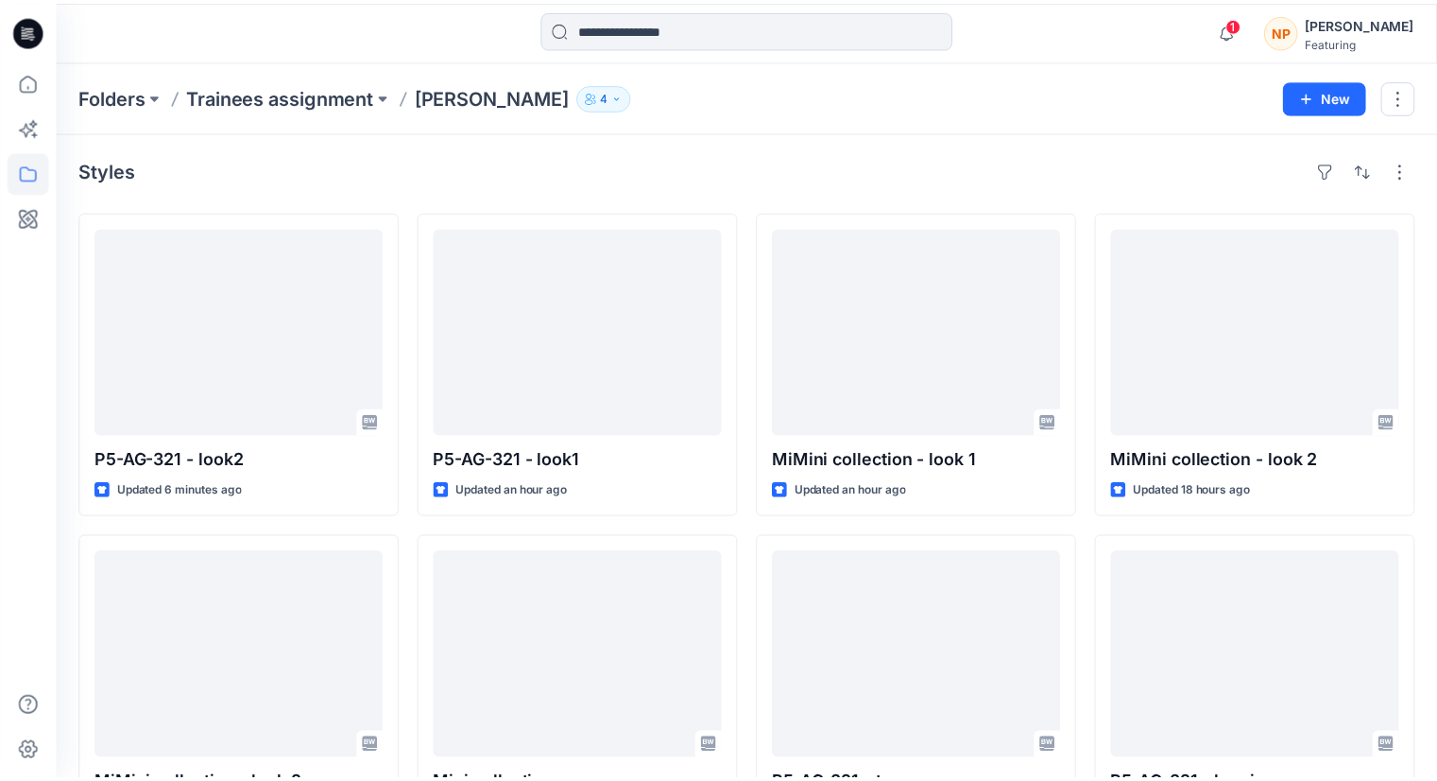
scroll to position [95, 0]
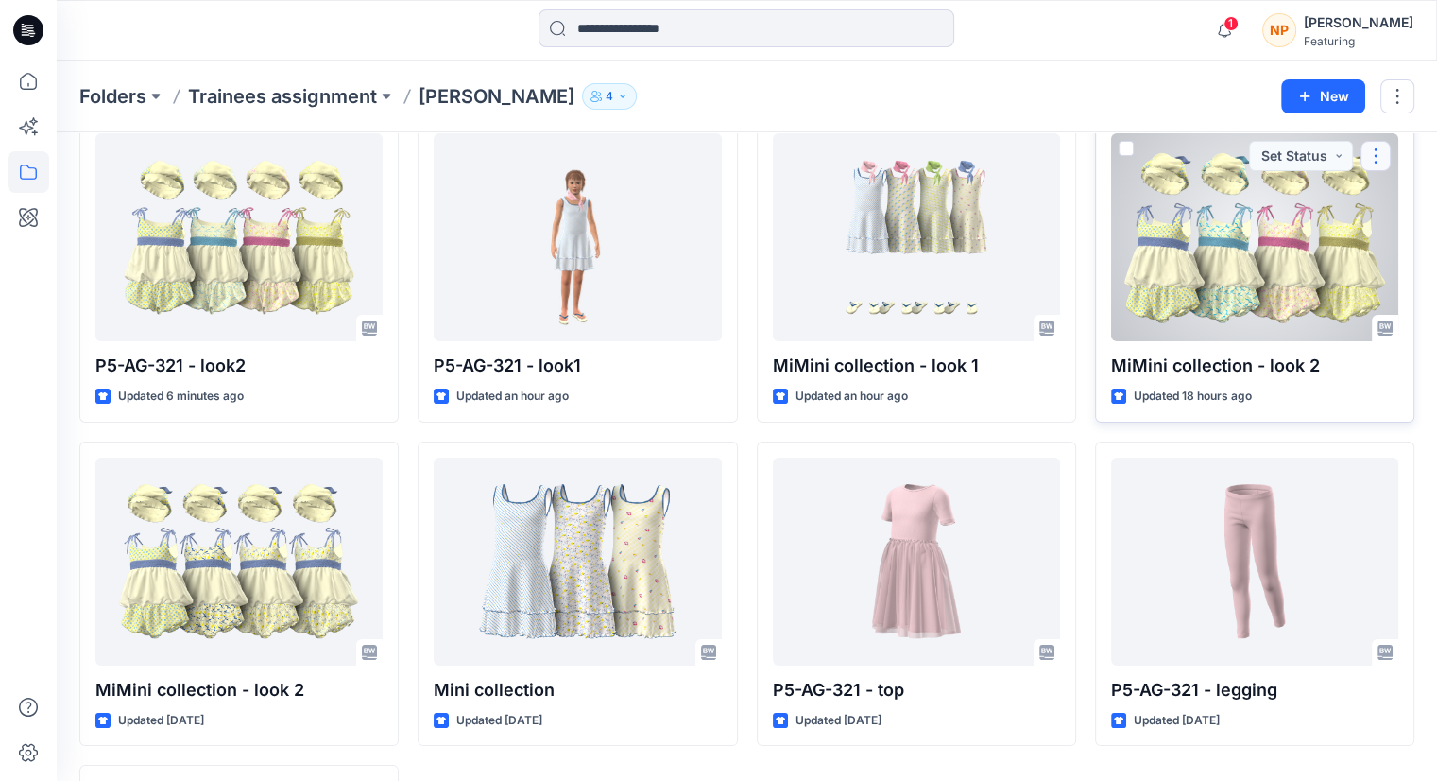
click at [1378, 157] on button "button" at bounding box center [1376, 156] width 30 height 30
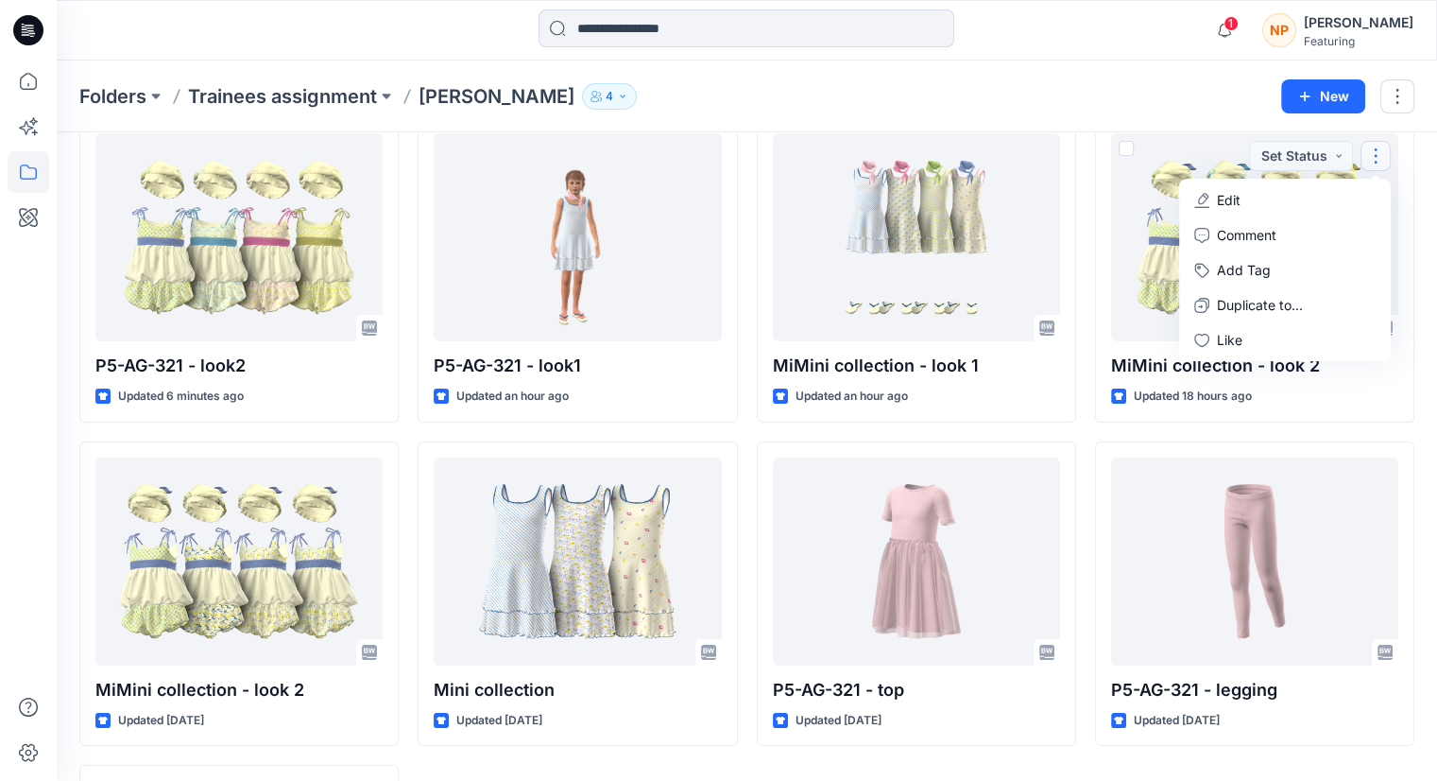
click at [1418, 407] on div "Styles P5-AG-321 - look2 Updated 6 minutes ago MiMini collection - look 2 Updat…" at bounding box center [747, 565] width 1381 height 1055
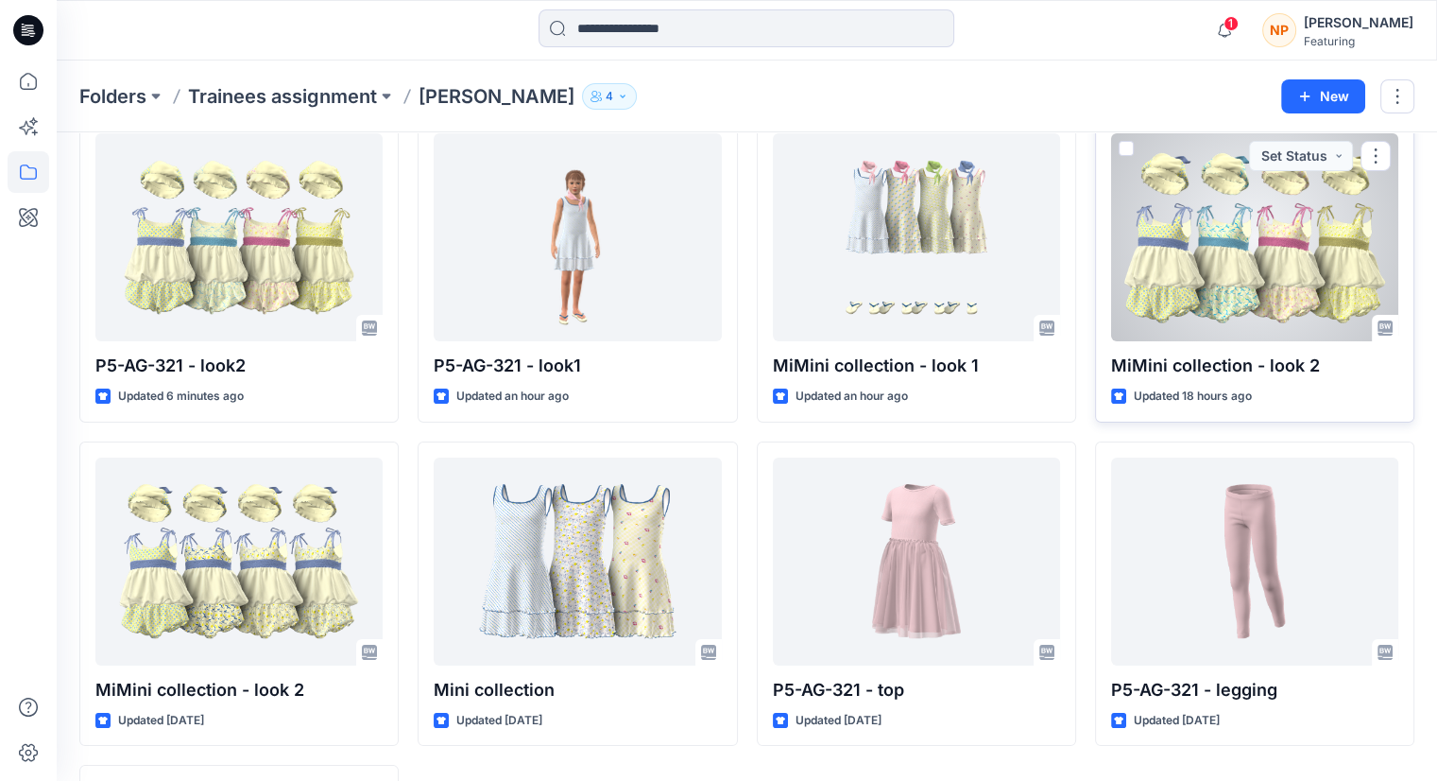
click at [1315, 300] on div at bounding box center [1254, 237] width 287 height 208
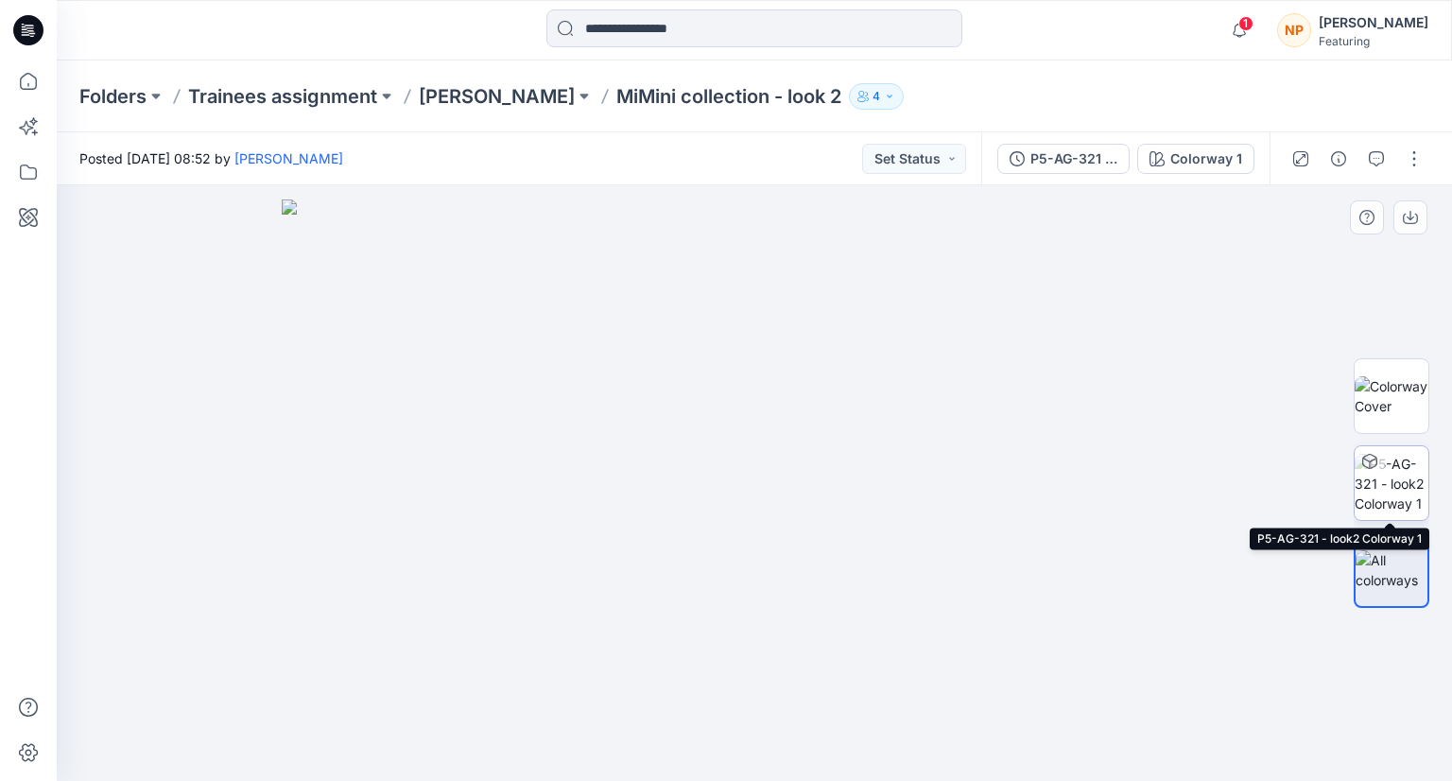
click at [1397, 487] on img at bounding box center [1391, 484] width 74 height 60
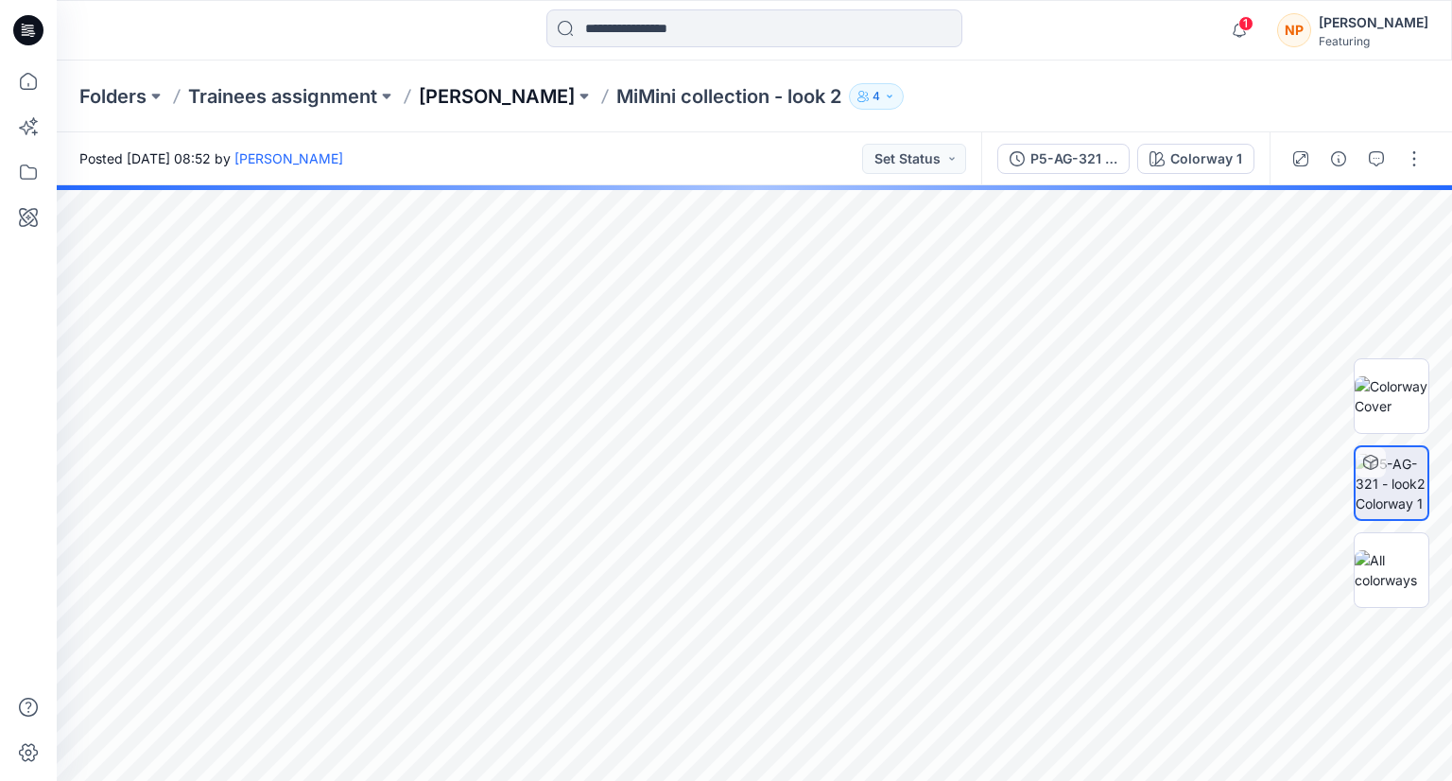
click at [467, 95] on p "[PERSON_NAME]" at bounding box center [497, 96] width 156 height 26
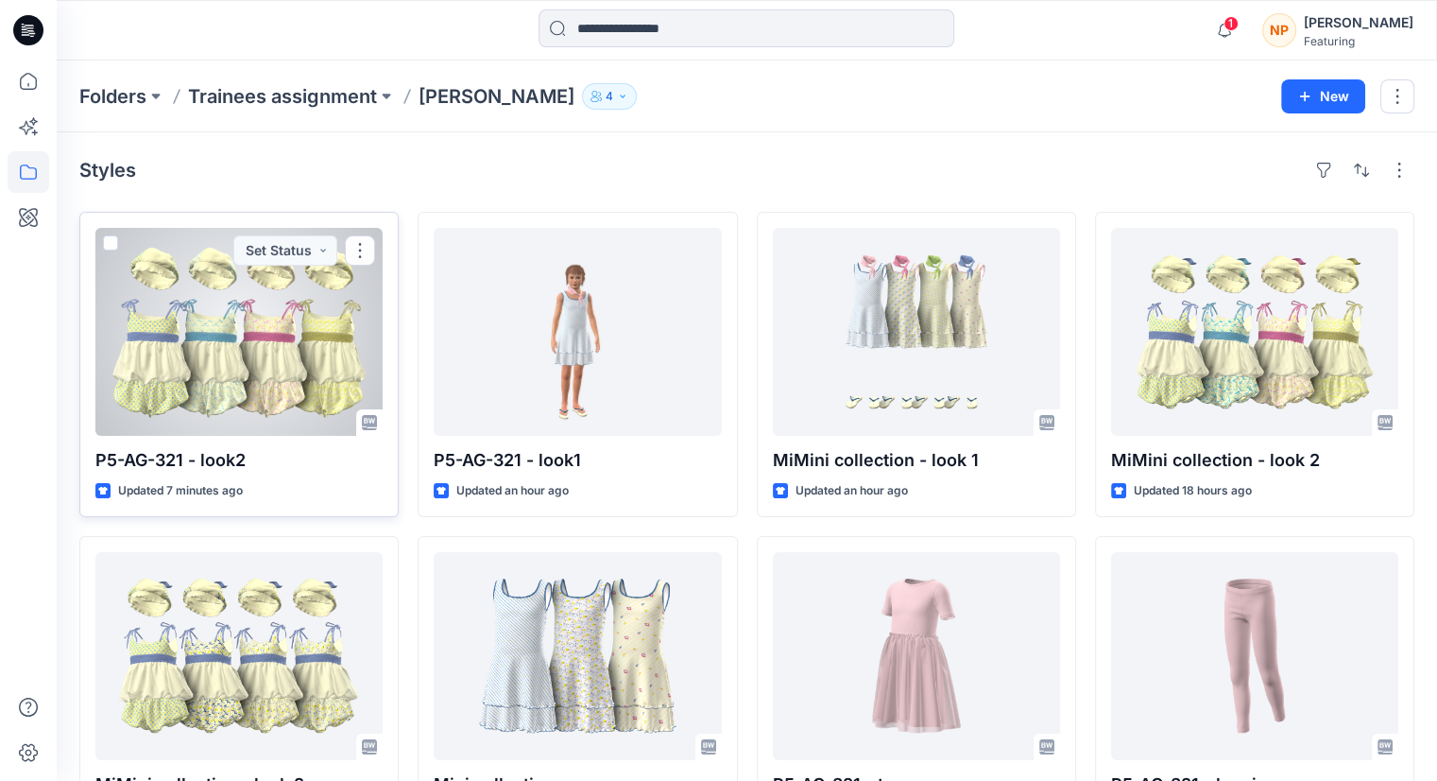
click at [310, 360] on div at bounding box center [238, 332] width 287 height 208
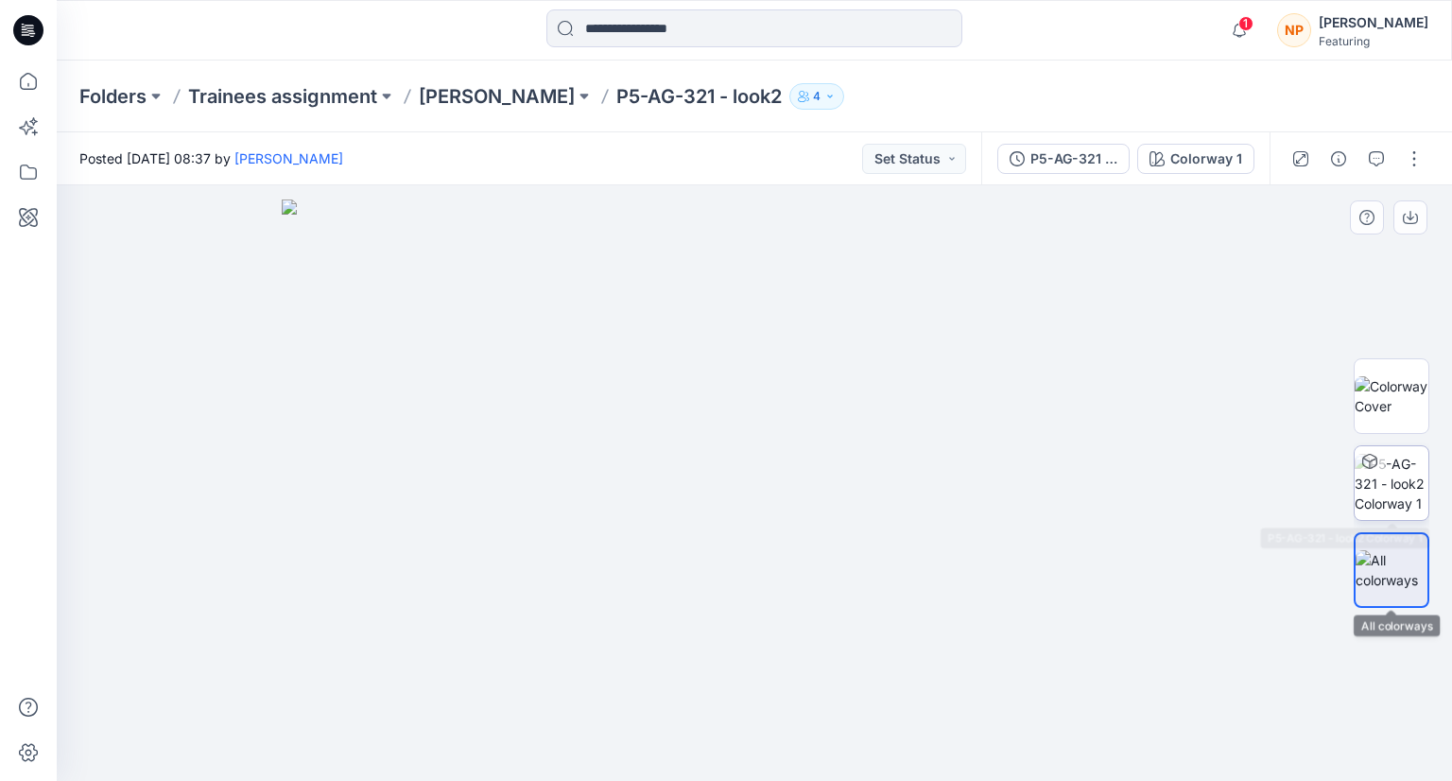
click at [1395, 485] on img at bounding box center [1391, 484] width 74 height 60
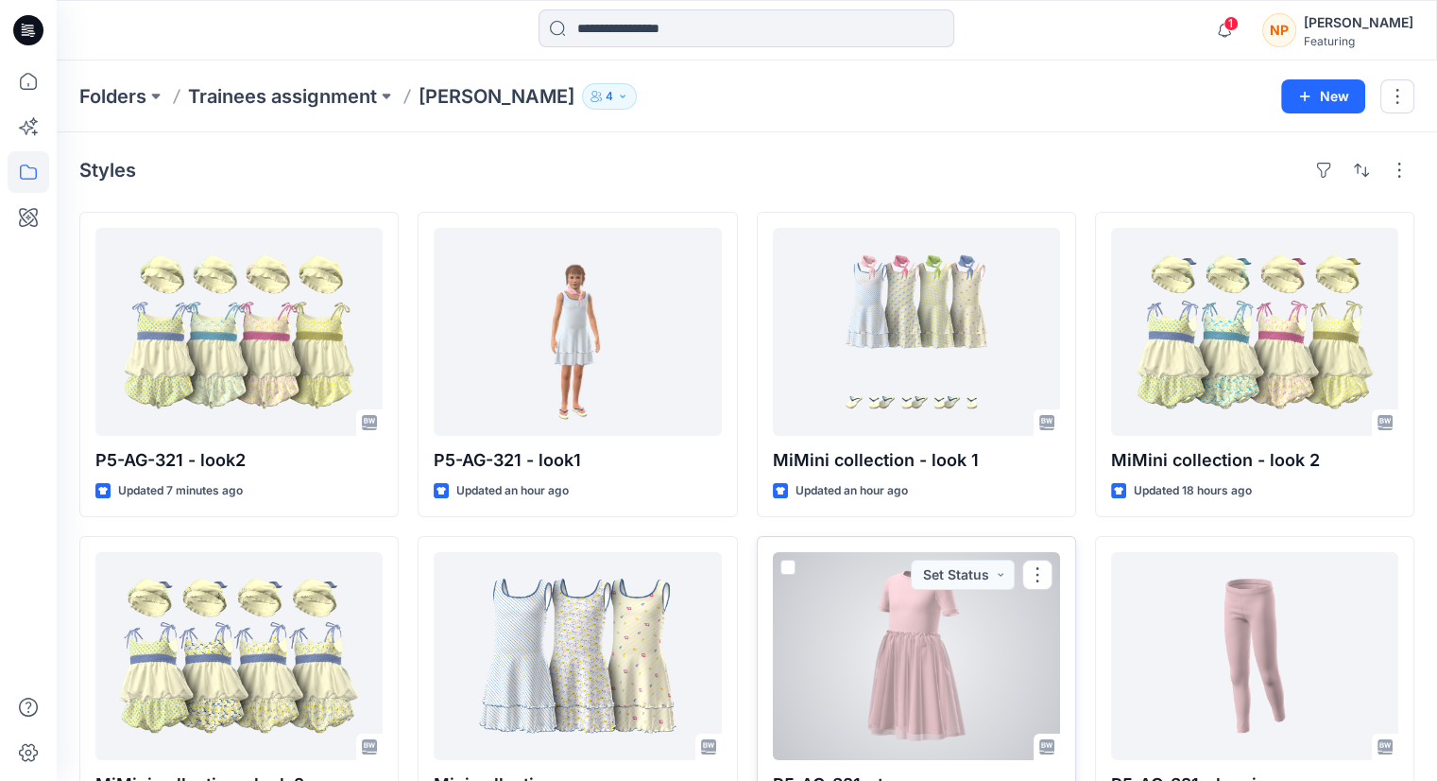
click at [955, 670] on div at bounding box center [916, 656] width 287 height 208
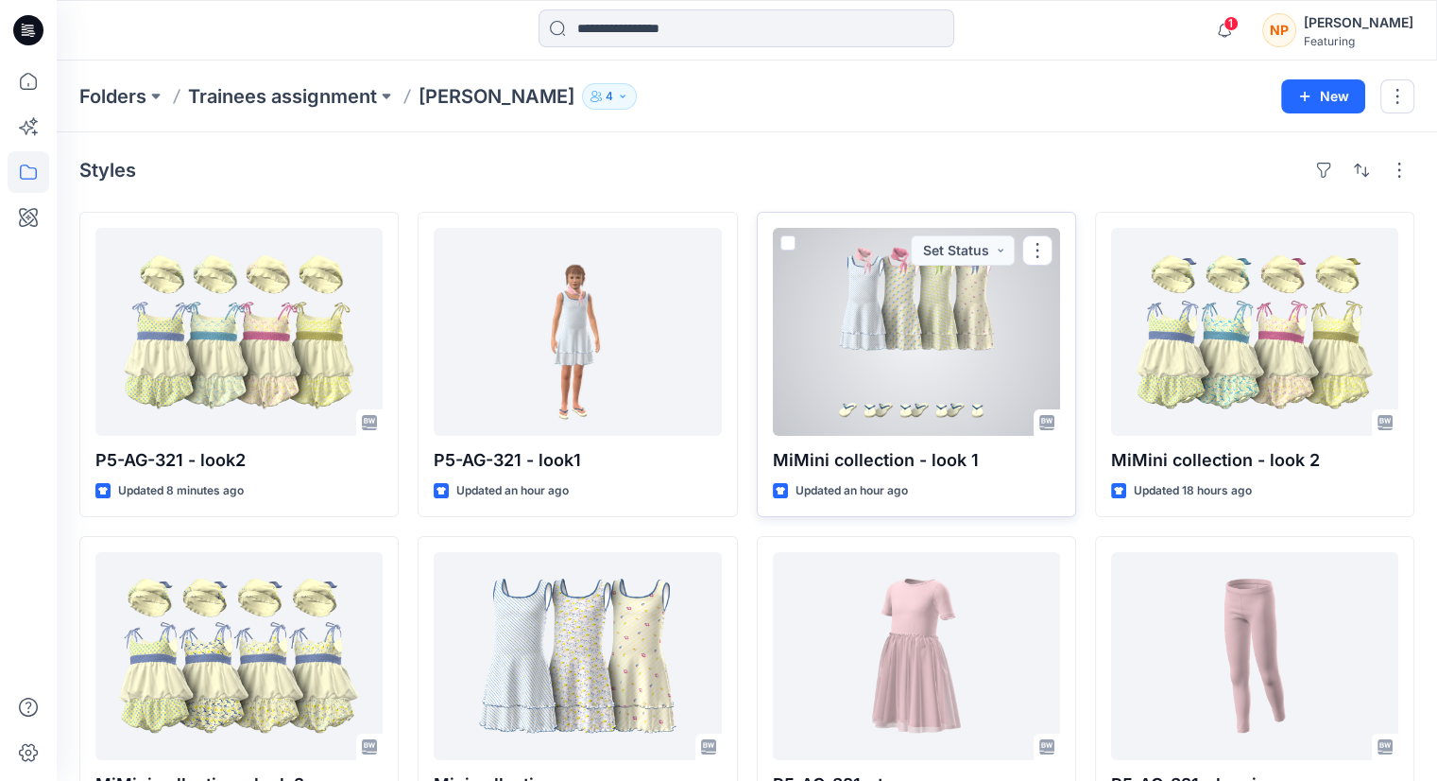
click at [888, 355] on div at bounding box center [916, 332] width 287 height 208
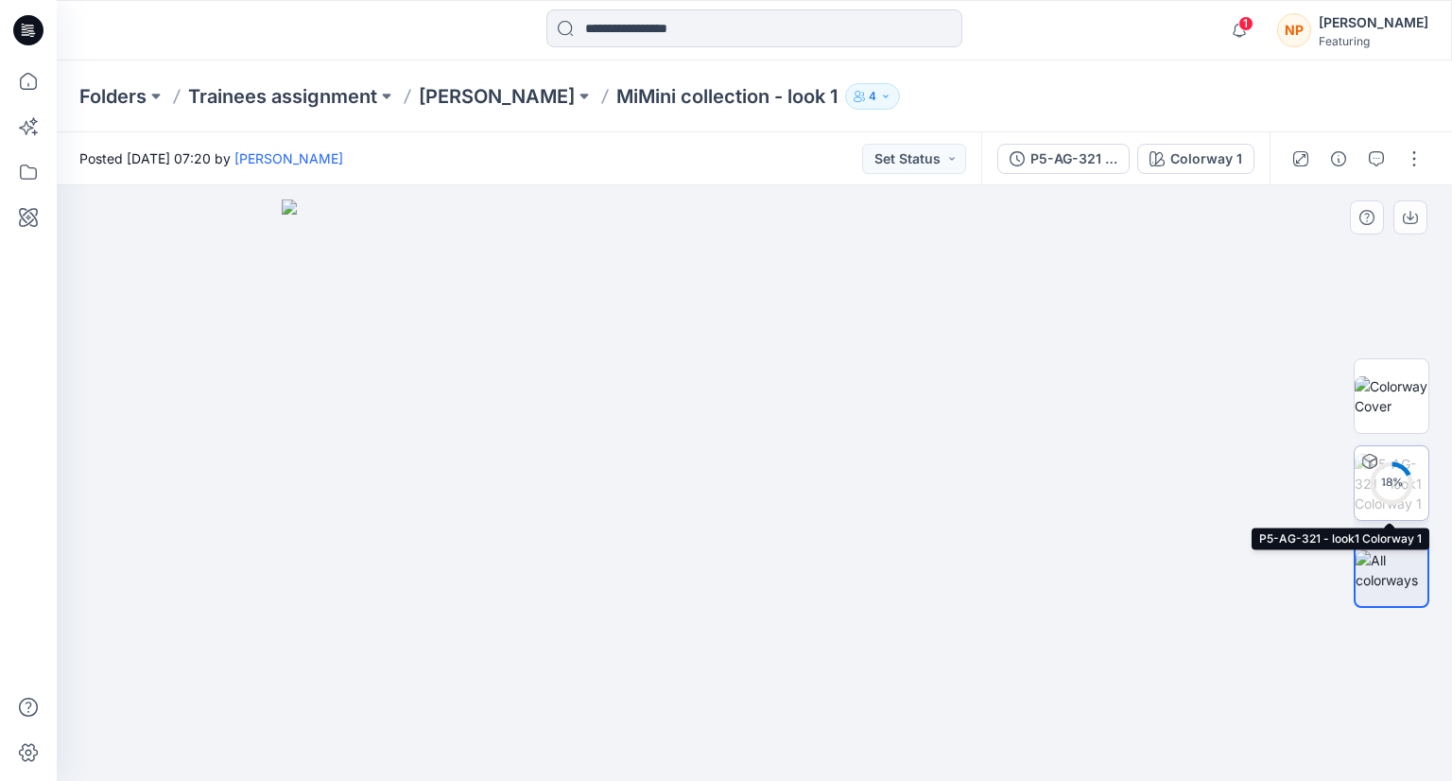
click at [1378, 495] on circle at bounding box center [1391, 483] width 38 height 38
